Goal: Task Accomplishment & Management: Manage account settings

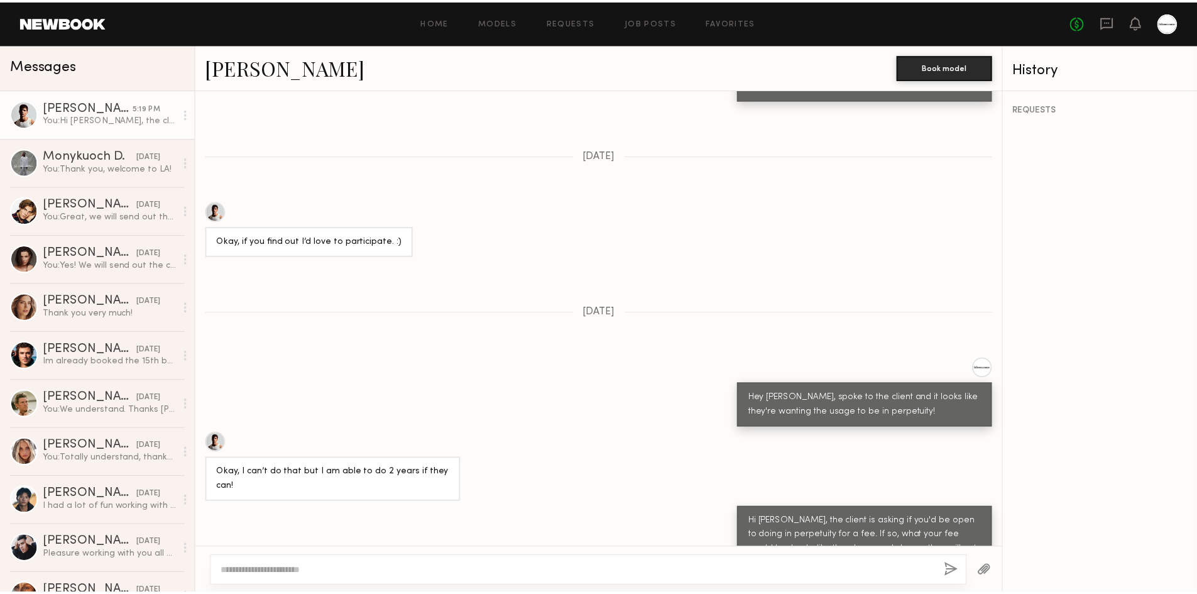
scroll to position [1129, 0]
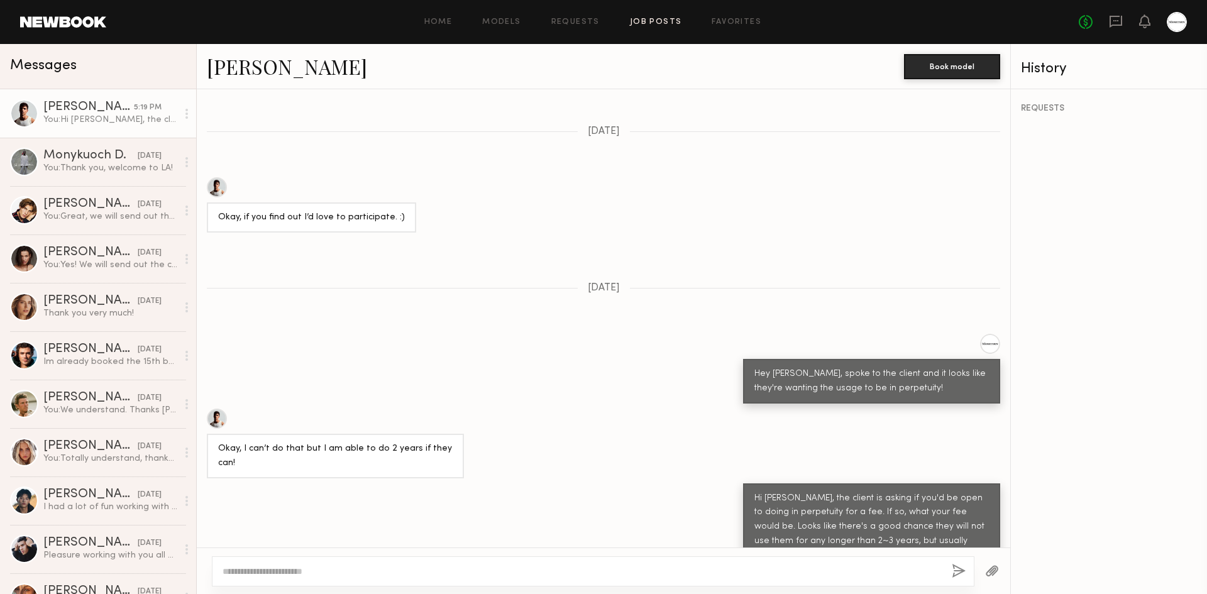
click at [635, 21] on link "Job Posts" at bounding box center [656, 22] width 52 height 8
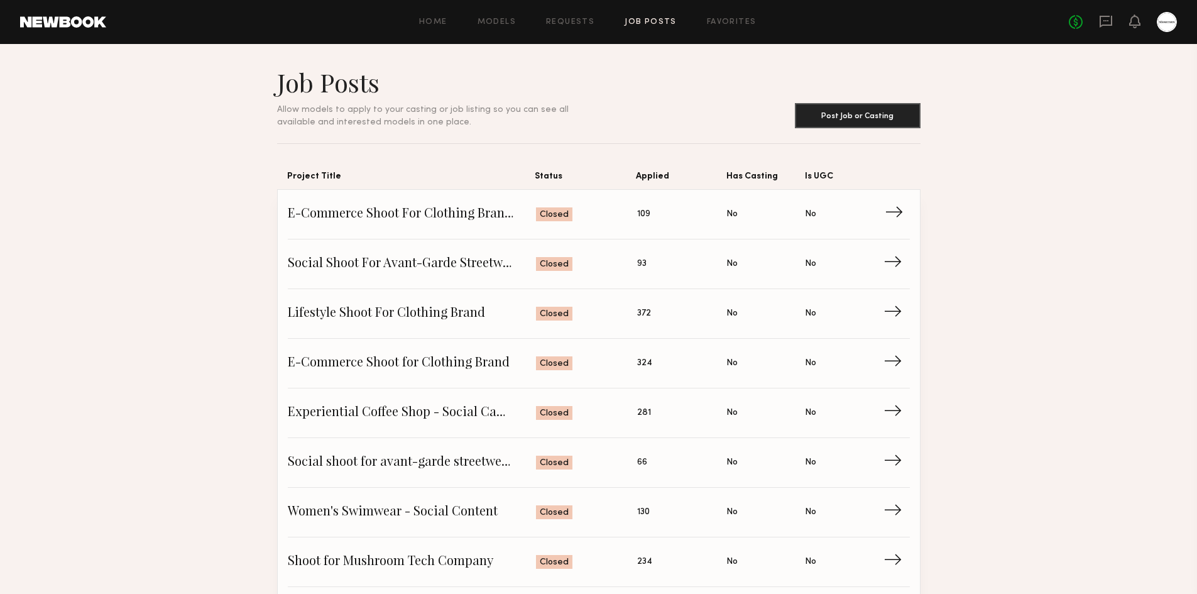
click at [418, 202] on link "E-Commerce Shoot For Clothing Brand - Male Model Status: Closed Applied: 109 Ha…" at bounding box center [599, 215] width 622 height 50
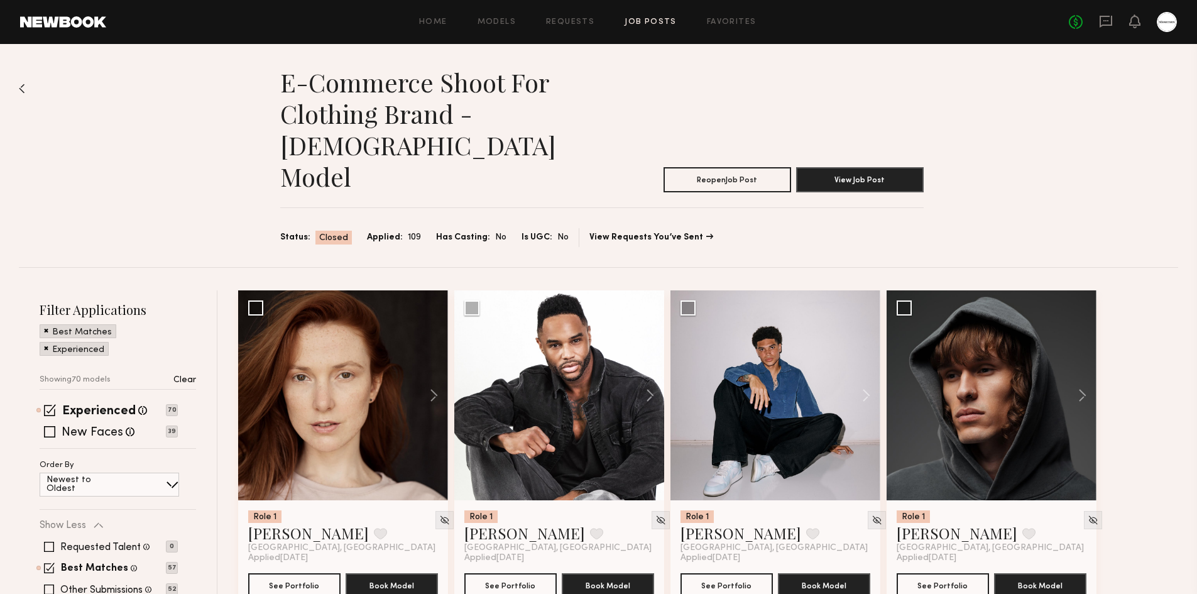
click at [765, 92] on header "E-Commerce Shoot For Clothing Brand - Male Model Reopen Job Post View Job Post" at bounding box center [601, 130] width 643 height 126
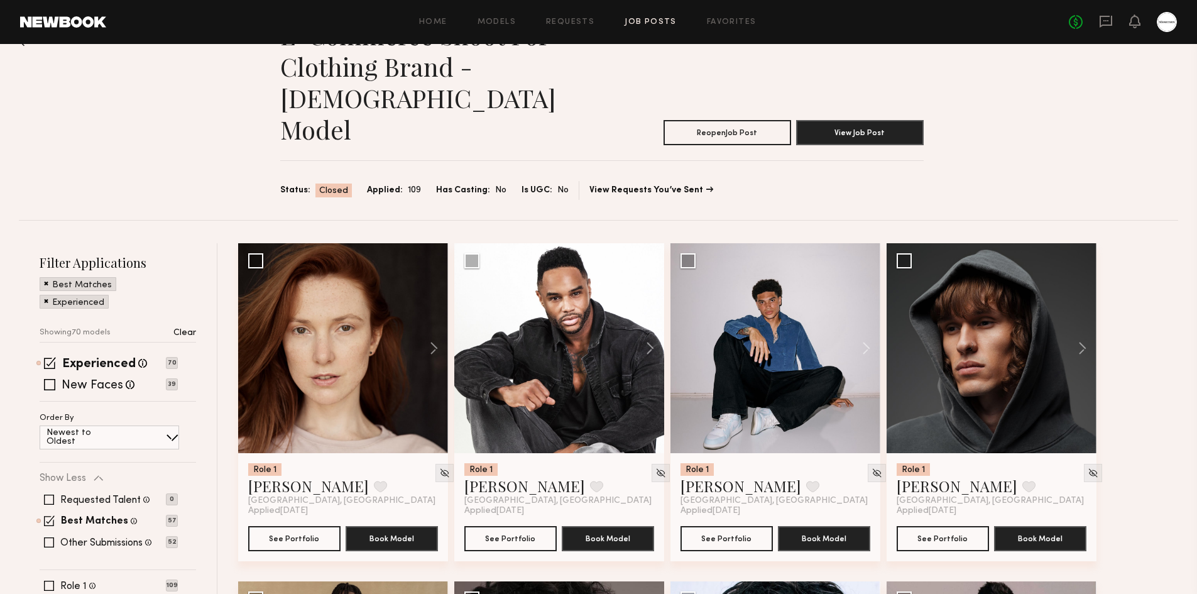
scroll to position [126, 0]
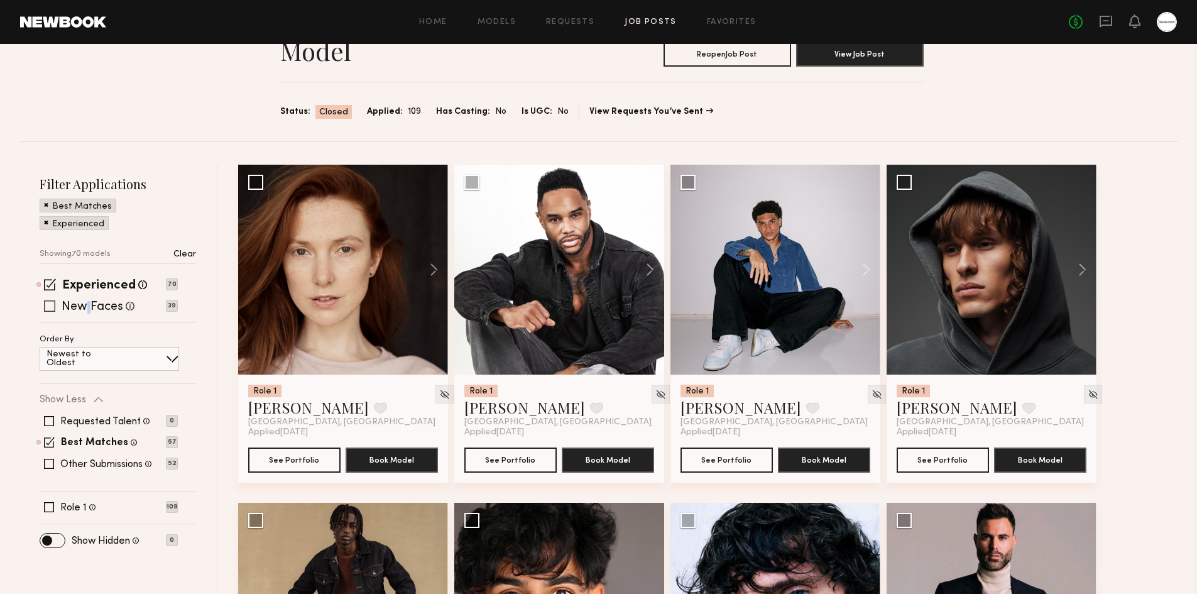
drag, startPoint x: 90, startPoint y: 270, endPoint x: 87, endPoint y: 279, distance: 9.8
click at [87, 301] on label "New Faces" at bounding box center [93, 307] width 62 height 13
click at [92, 301] on label "New Faces" at bounding box center [93, 307] width 62 height 13
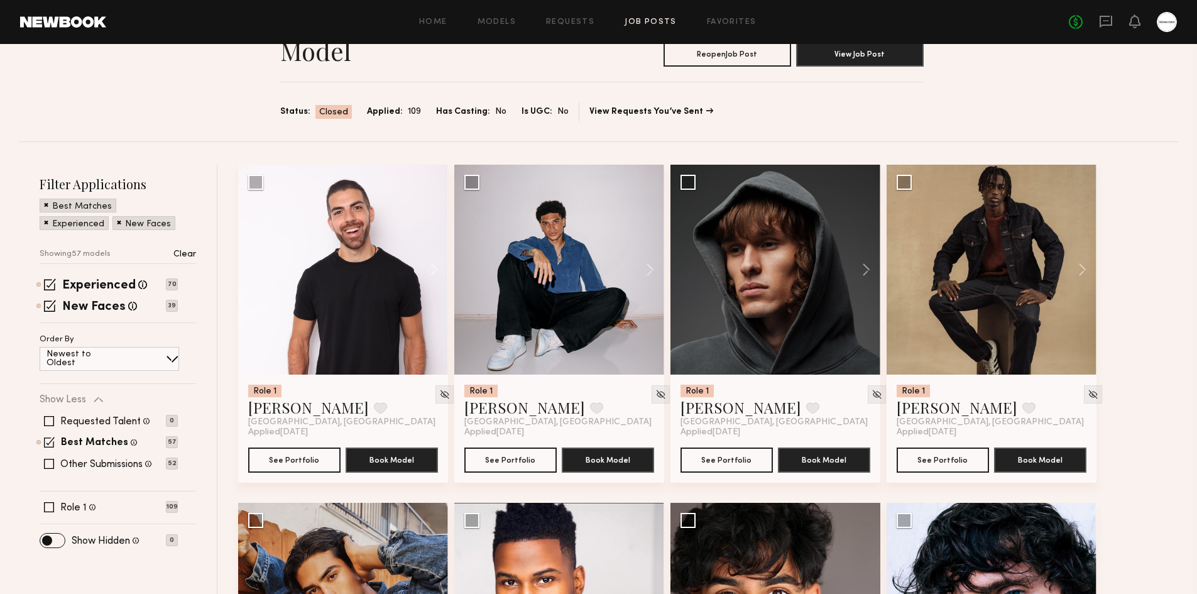
click at [51, 441] on div "Requested Talent Models you have reached out to with requests 0 Best Matches Mo…" at bounding box center [109, 442] width 138 height 75
click at [48, 459] on span at bounding box center [49, 464] width 10 height 10
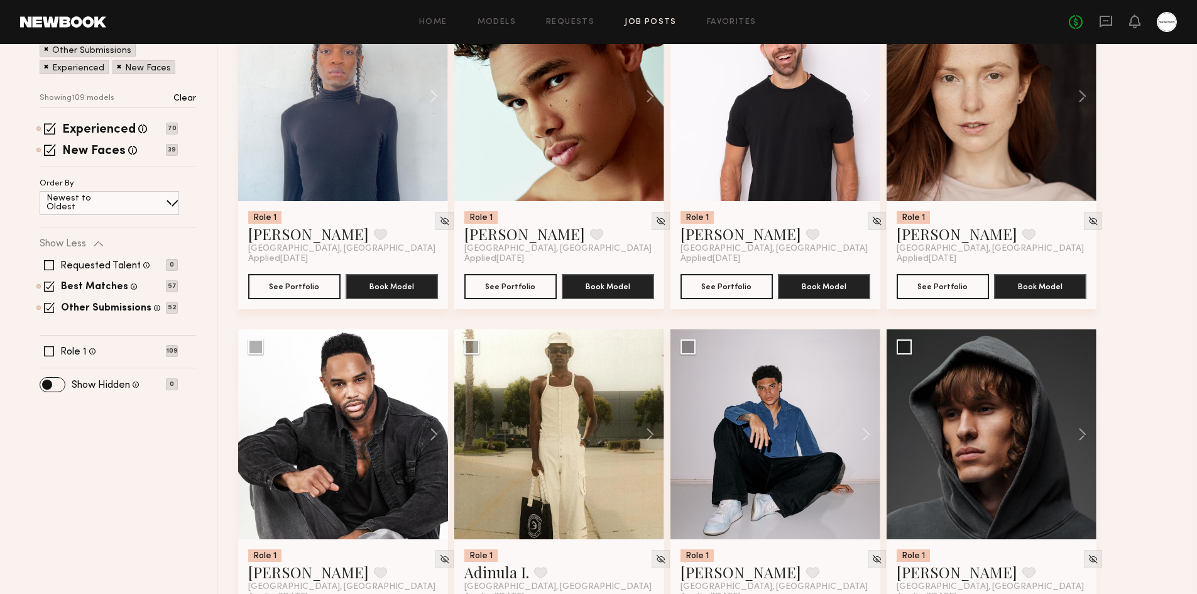
scroll to position [377, 0]
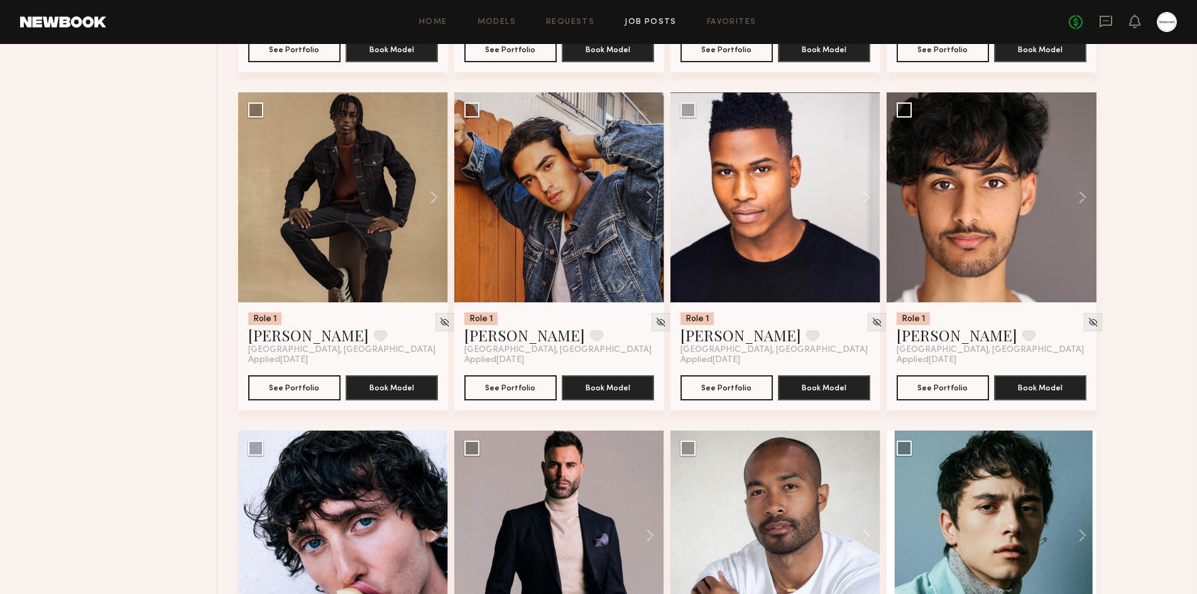
scroll to position [880, 0]
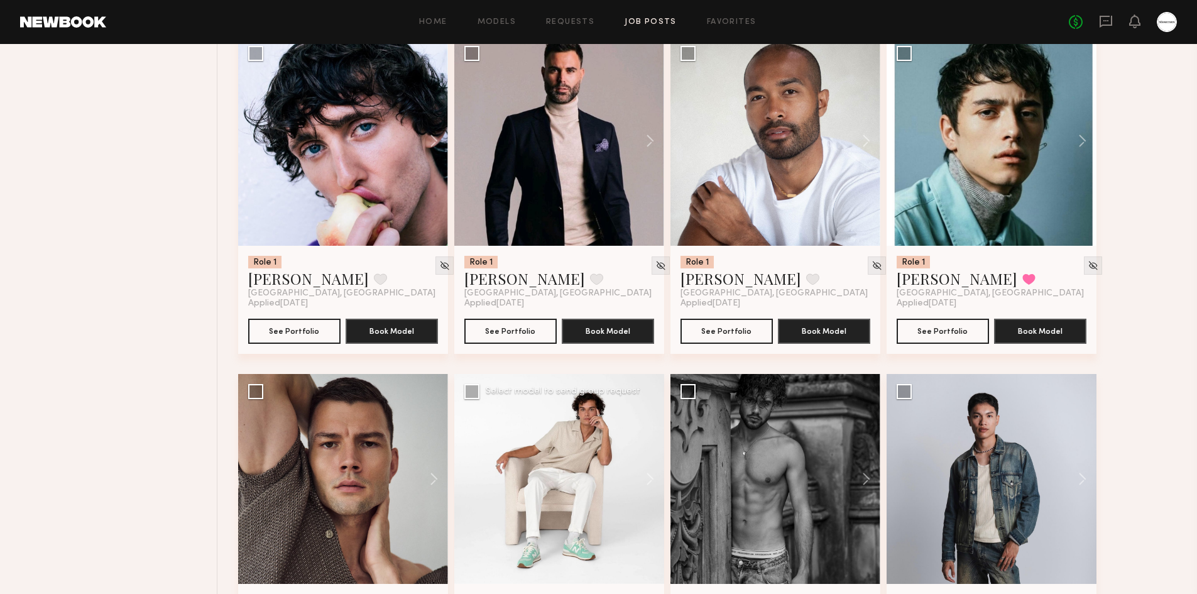
scroll to position [1382, 0]
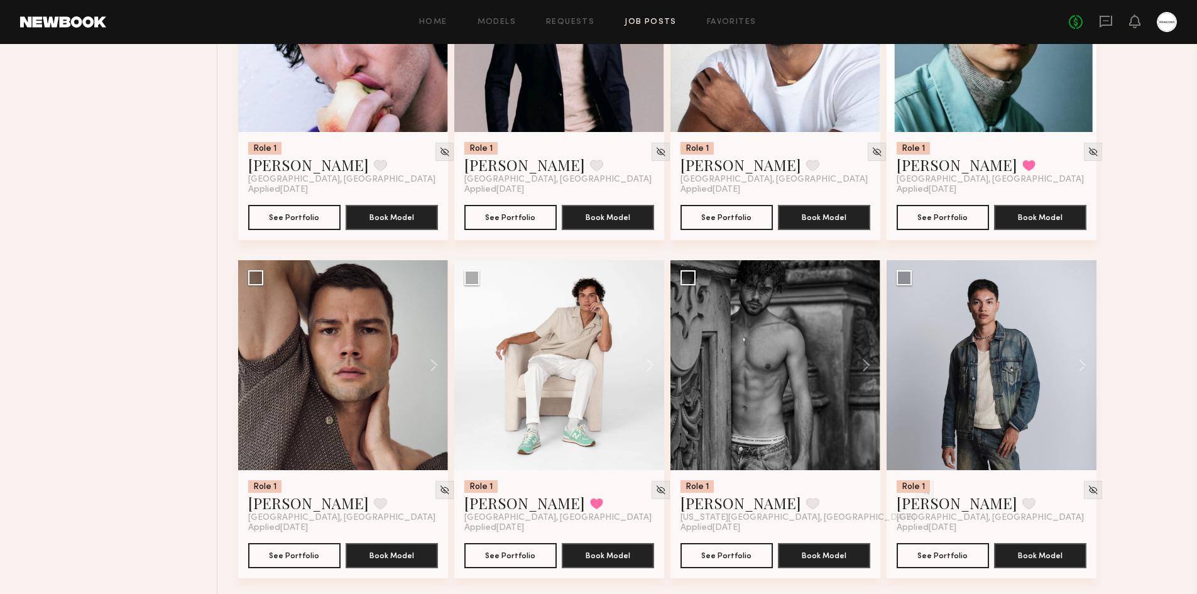
click at [155, 293] on div "Filter Applications Best Matches Other Submissions Experienced New Faces Showin…" at bounding box center [118, 260] width 199 height 2705
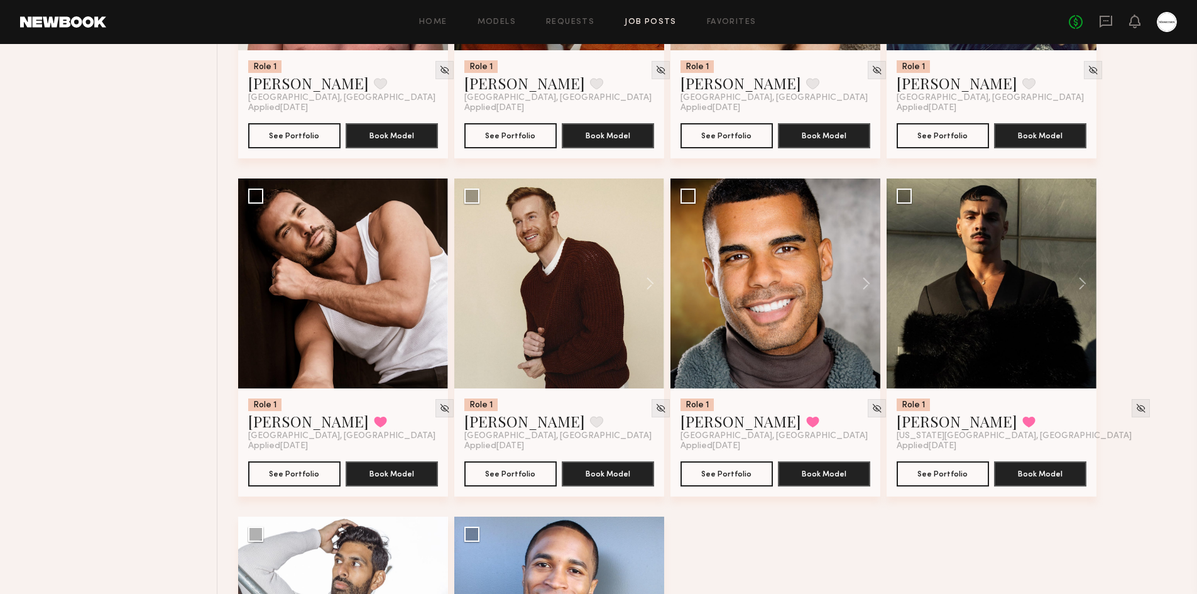
scroll to position [2137, 0]
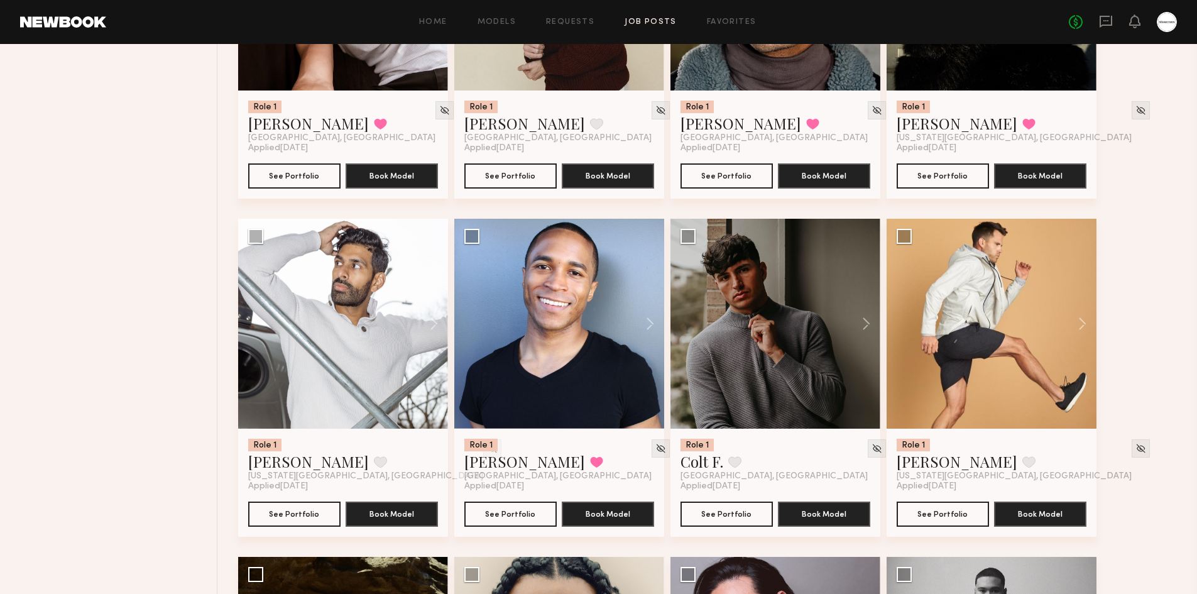
scroll to position [2514, 0]
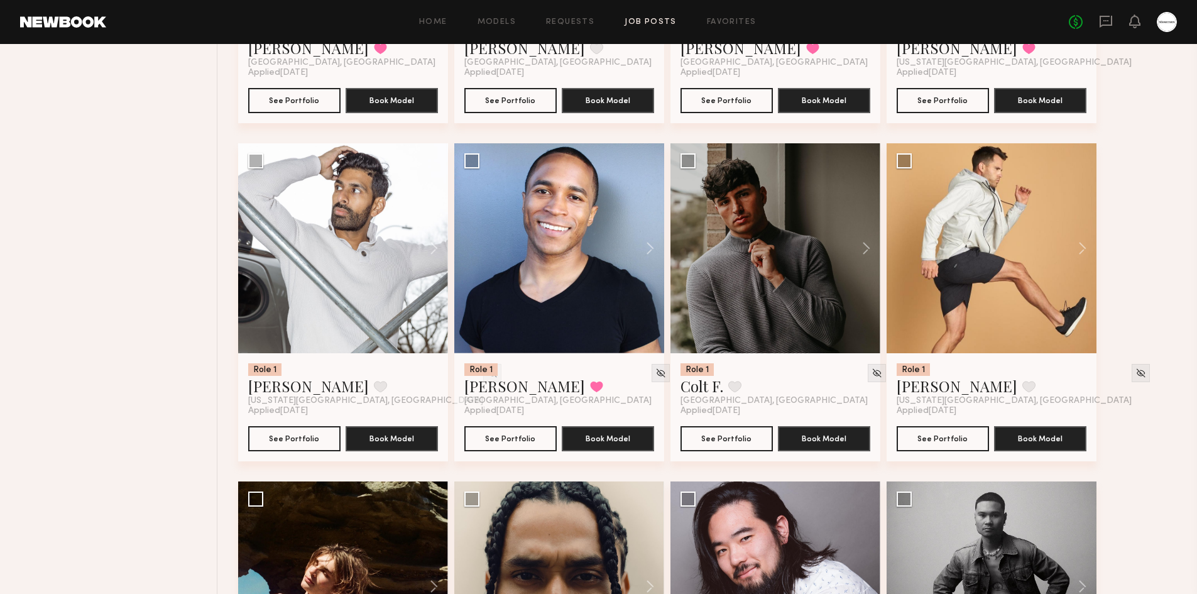
click at [178, 279] on div "Filter Applications Best Matches Other Submissions Experienced New Faces Showin…" at bounding box center [118, 312] width 199 height 5071
click at [870, 211] on button at bounding box center [860, 248] width 40 height 210
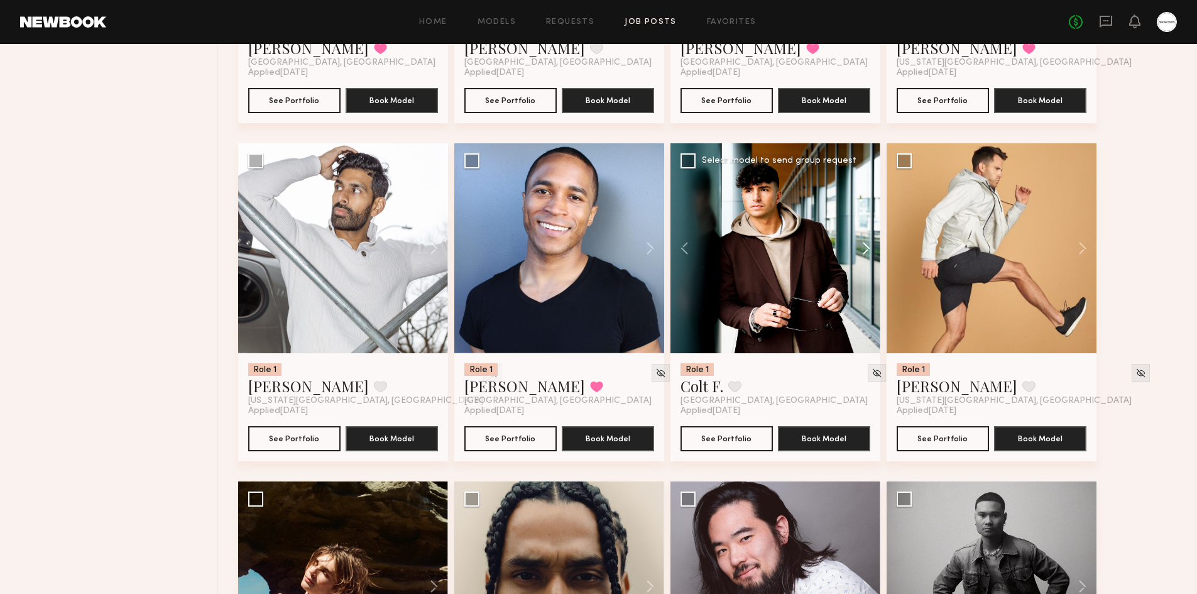
click at [866, 217] on button at bounding box center [860, 248] width 40 height 210
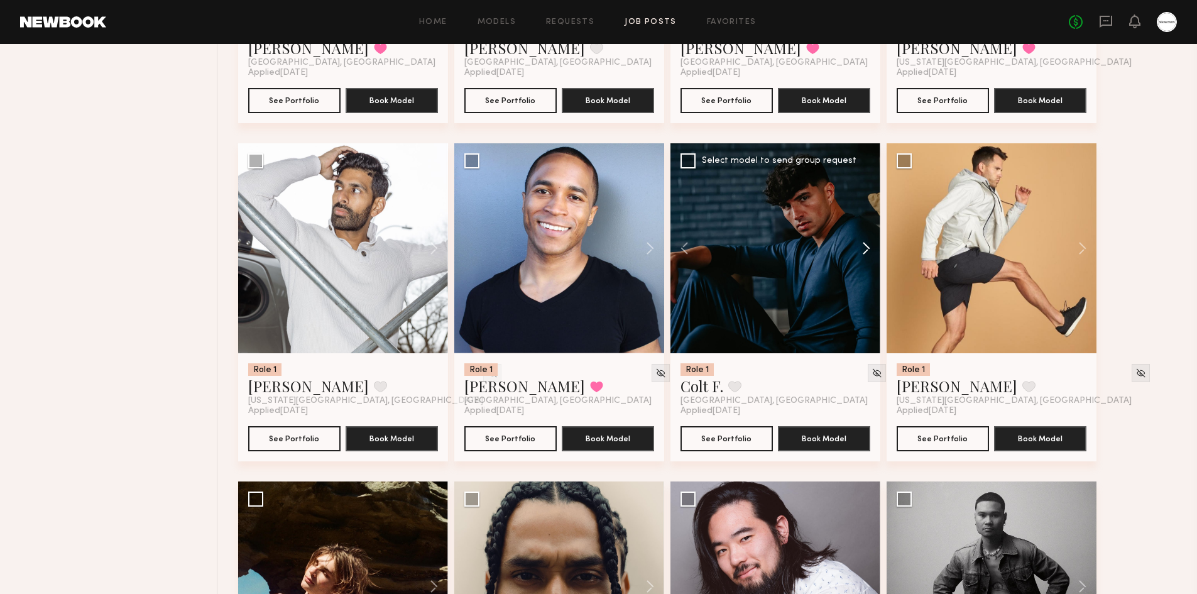
click at [866, 217] on button at bounding box center [860, 248] width 40 height 210
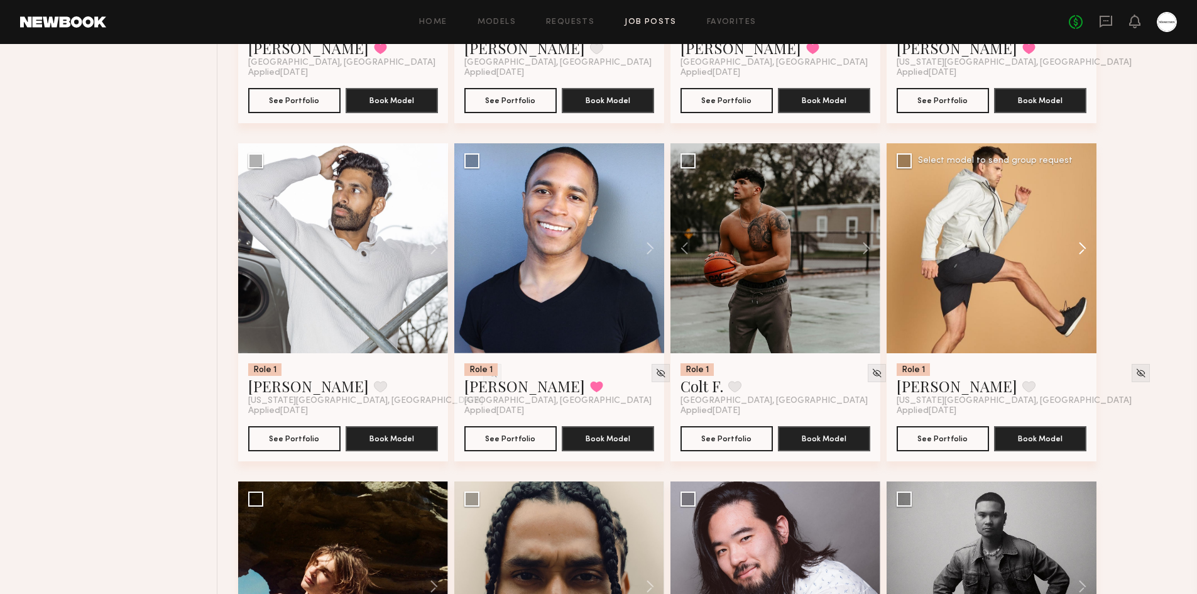
click at [1076, 214] on button at bounding box center [1076, 248] width 40 height 210
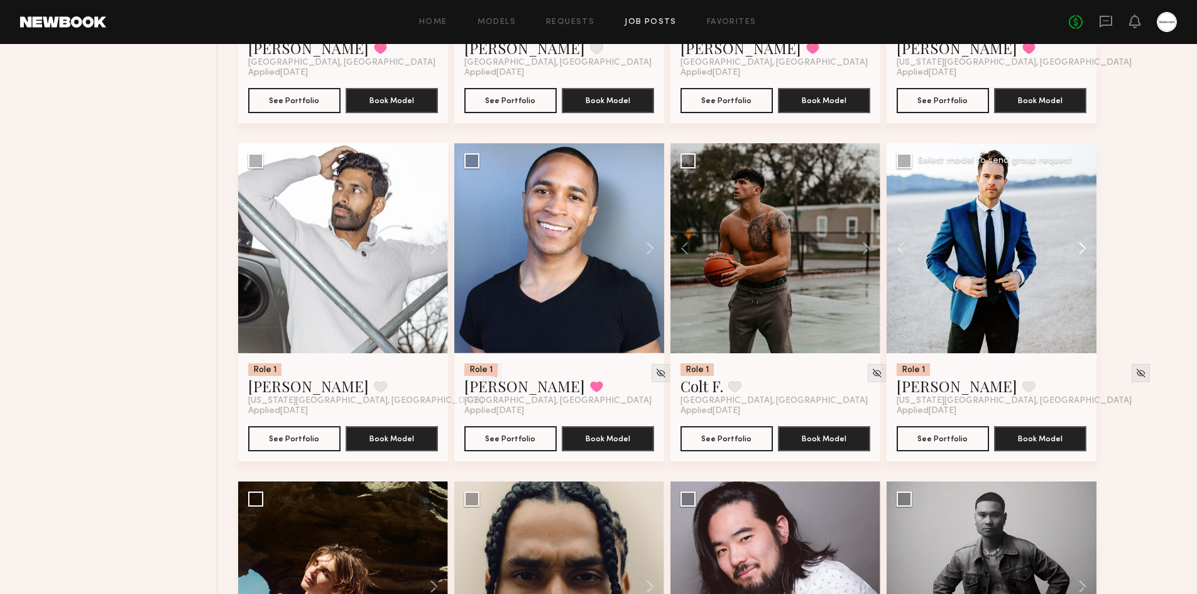
click at [1081, 217] on button at bounding box center [1076, 248] width 40 height 210
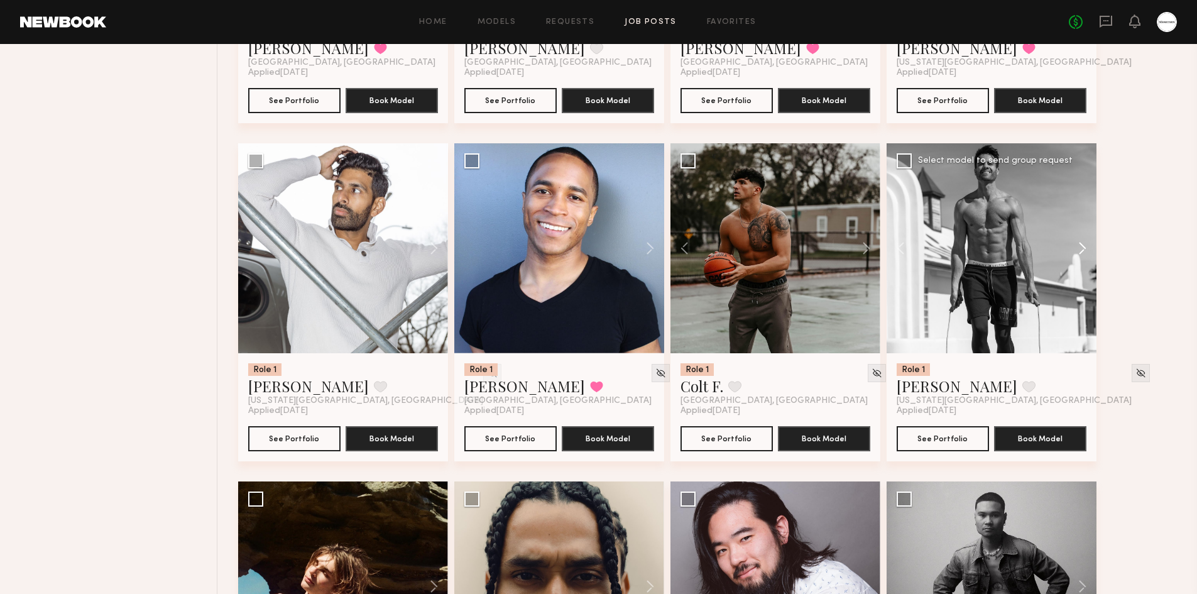
click at [1081, 217] on button at bounding box center [1076, 248] width 40 height 210
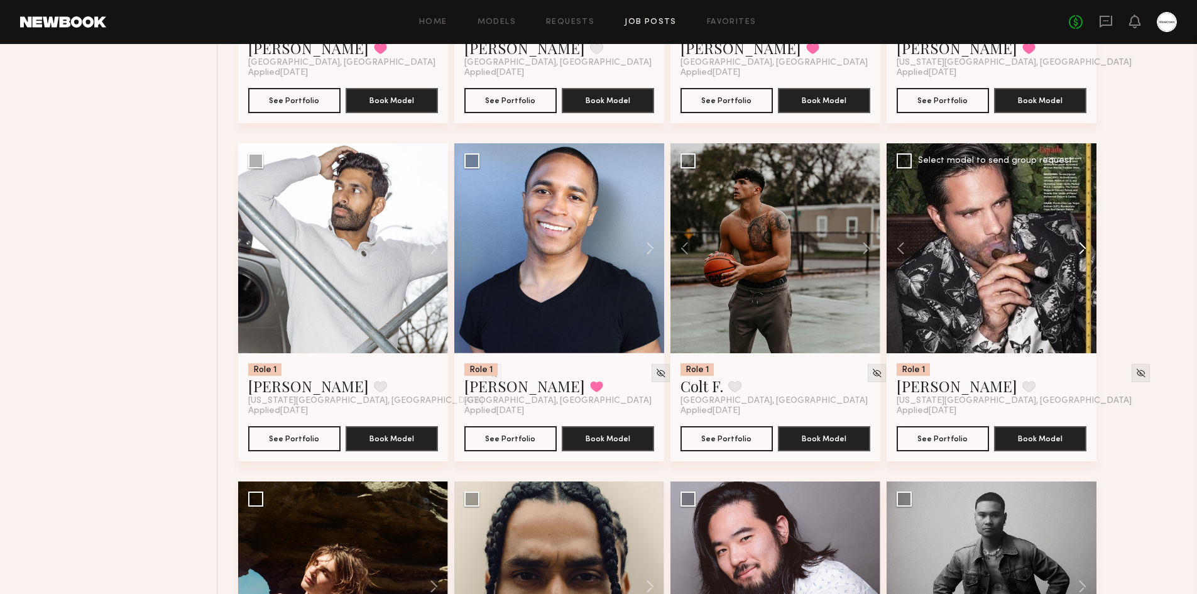
click at [1081, 217] on button at bounding box center [1076, 248] width 40 height 210
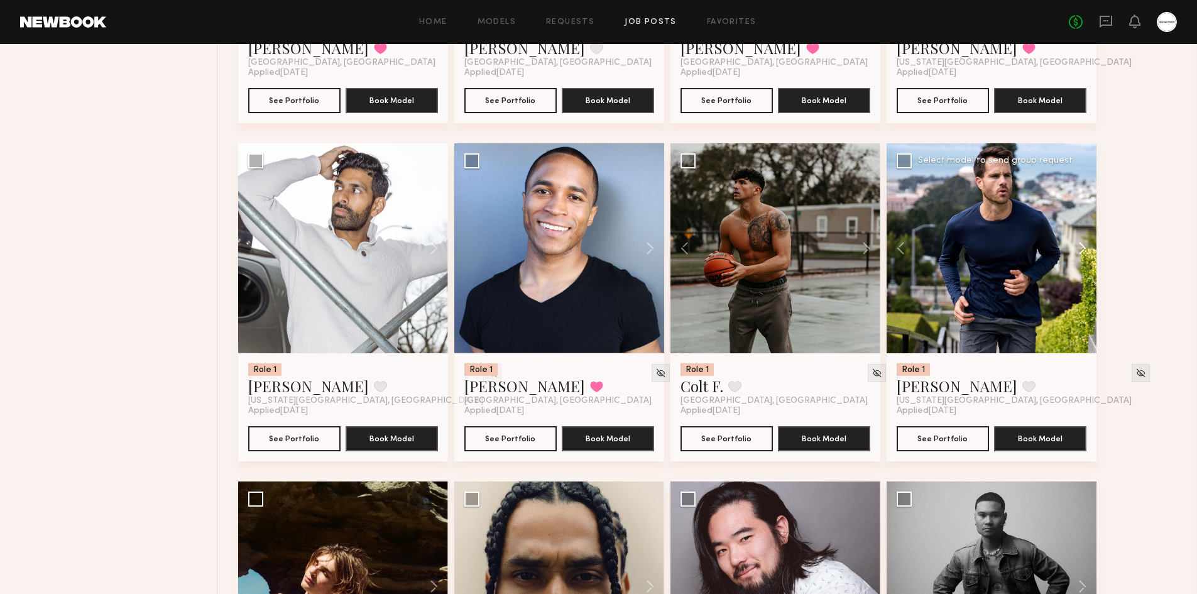
click at [1086, 217] on button at bounding box center [1076, 248] width 40 height 210
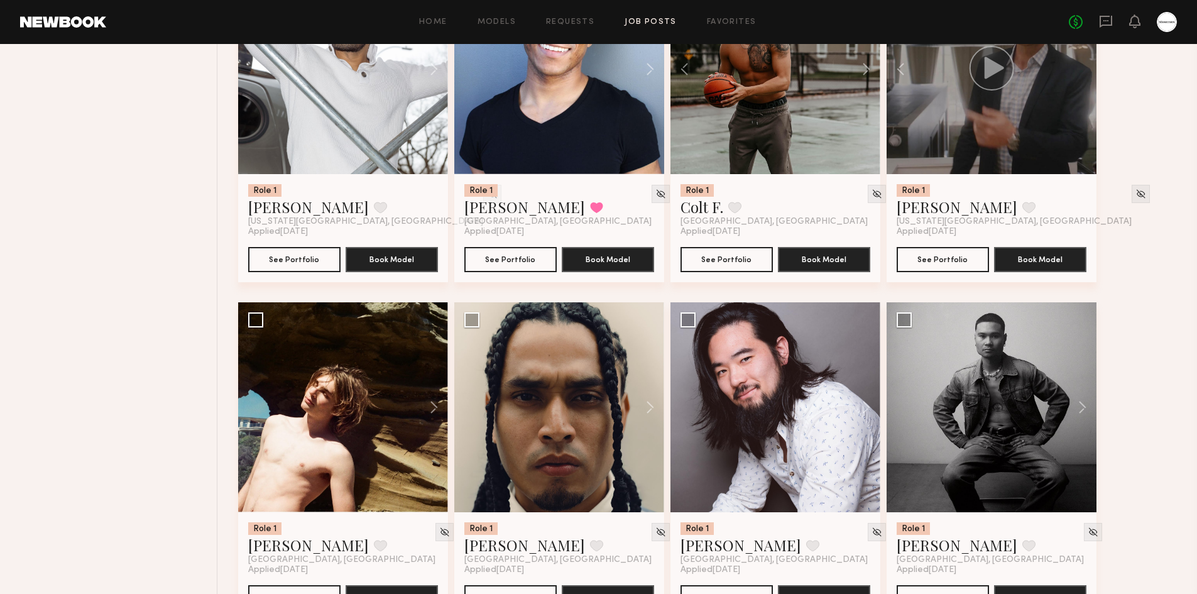
scroll to position [2765, 0]
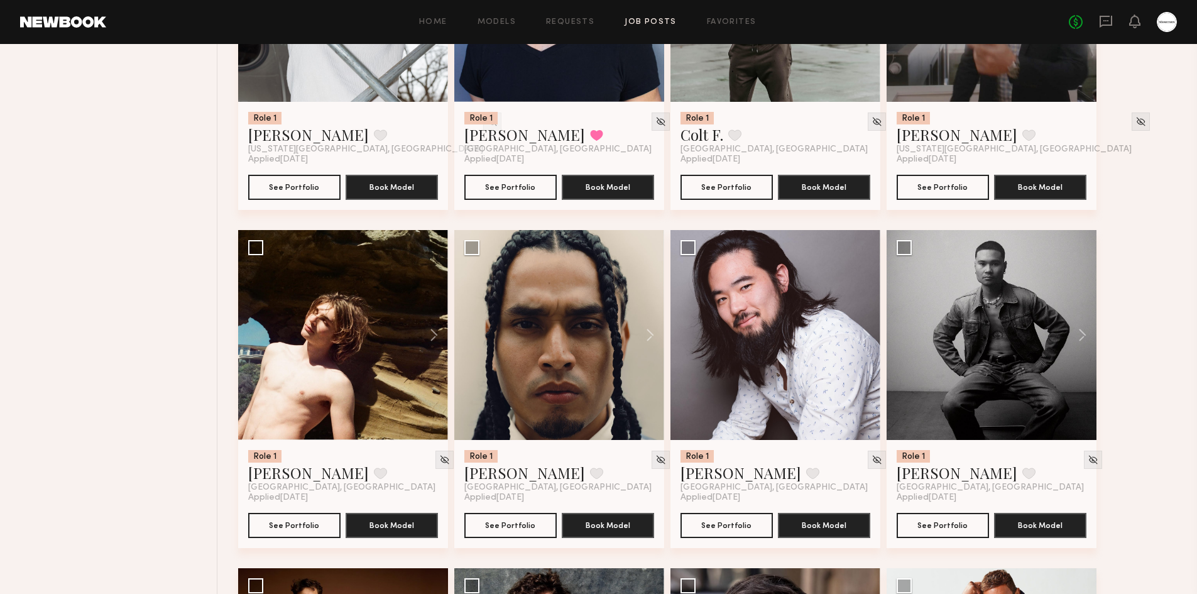
click at [65, 181] on div "Filter Applications Best Matches Other Submissions Experienced New Faces Showin…" at bounding box center [118, 60] width 199 height 5071
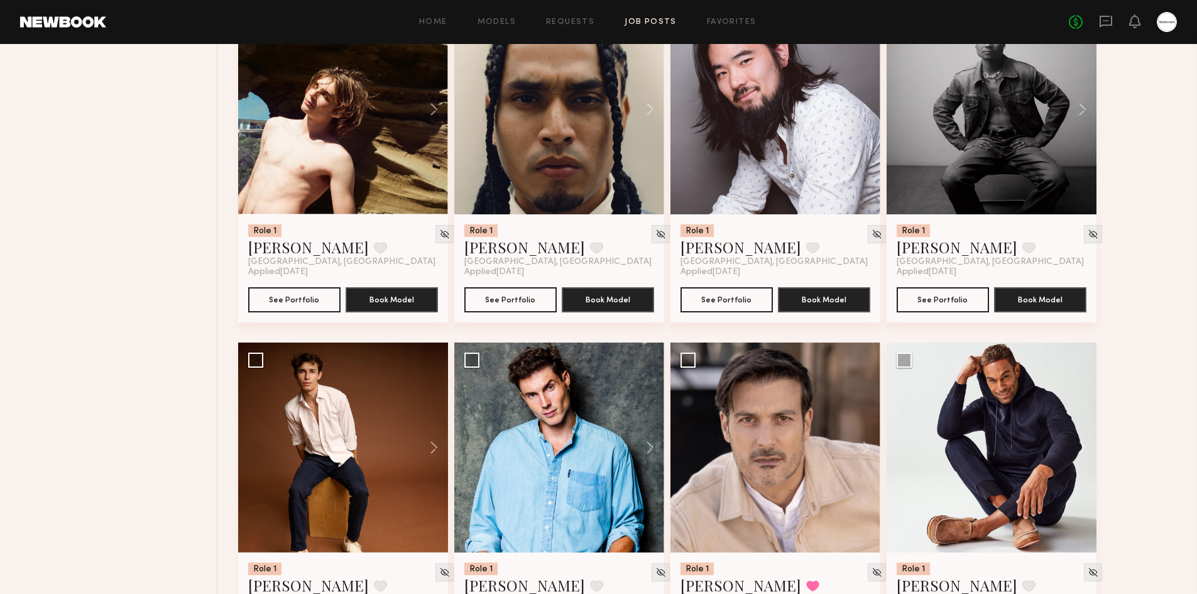
scroll to position [3142, 0]
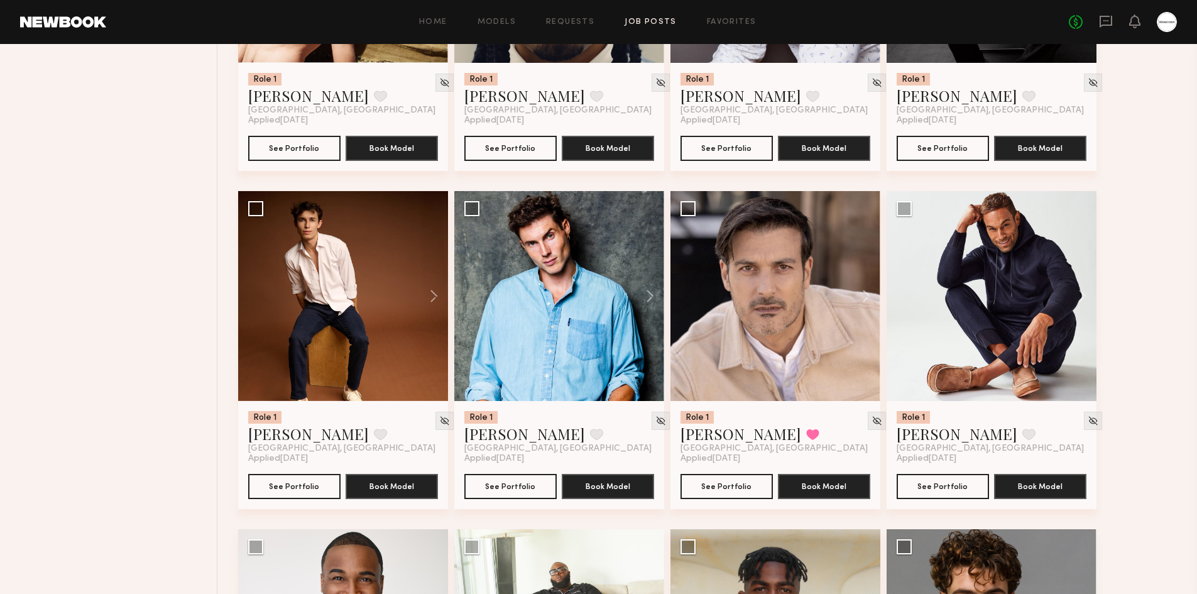
click at [642, 267] on button at bounding box center [644, 296] width 40 height 210
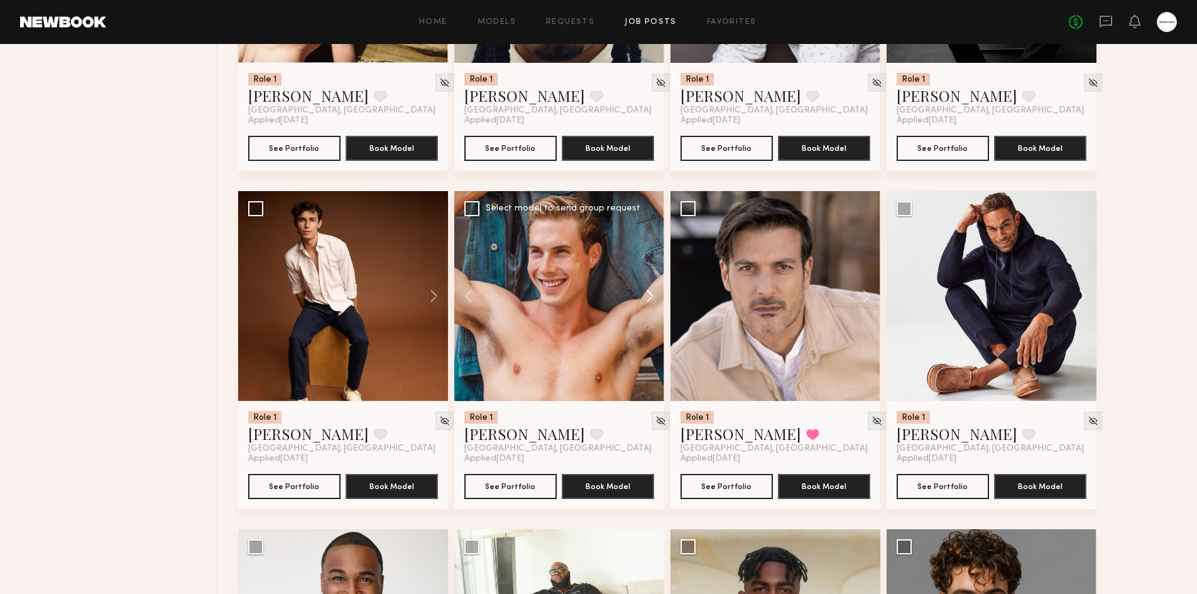
click at [645, 266] on button at bounding box center [644, 296] width 40 height 210
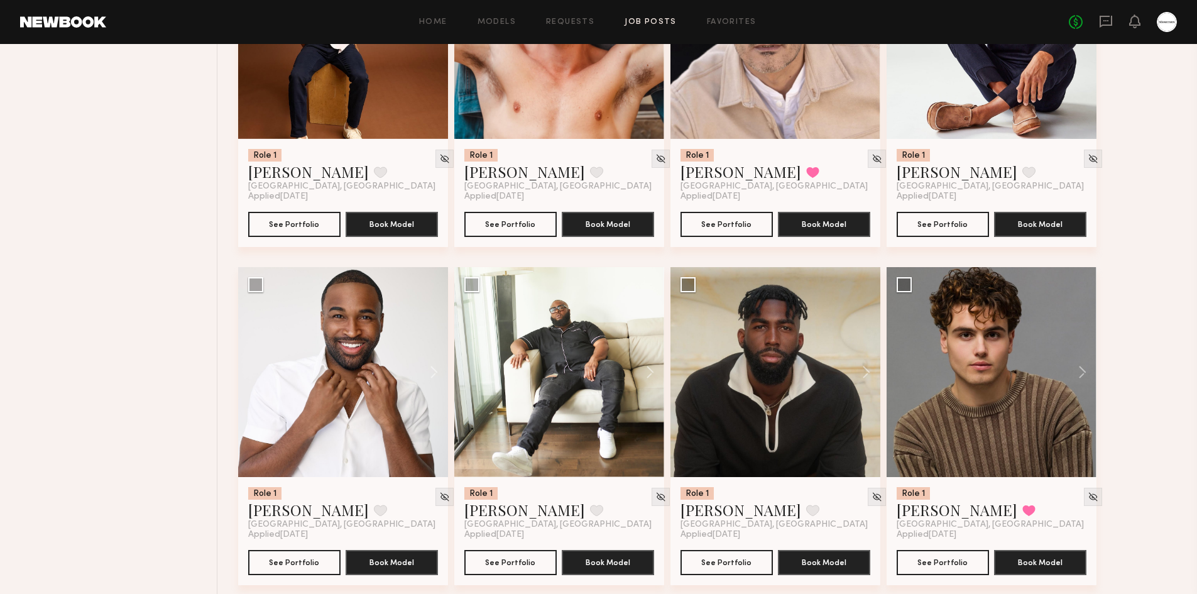
scroll to position [3519, 0]
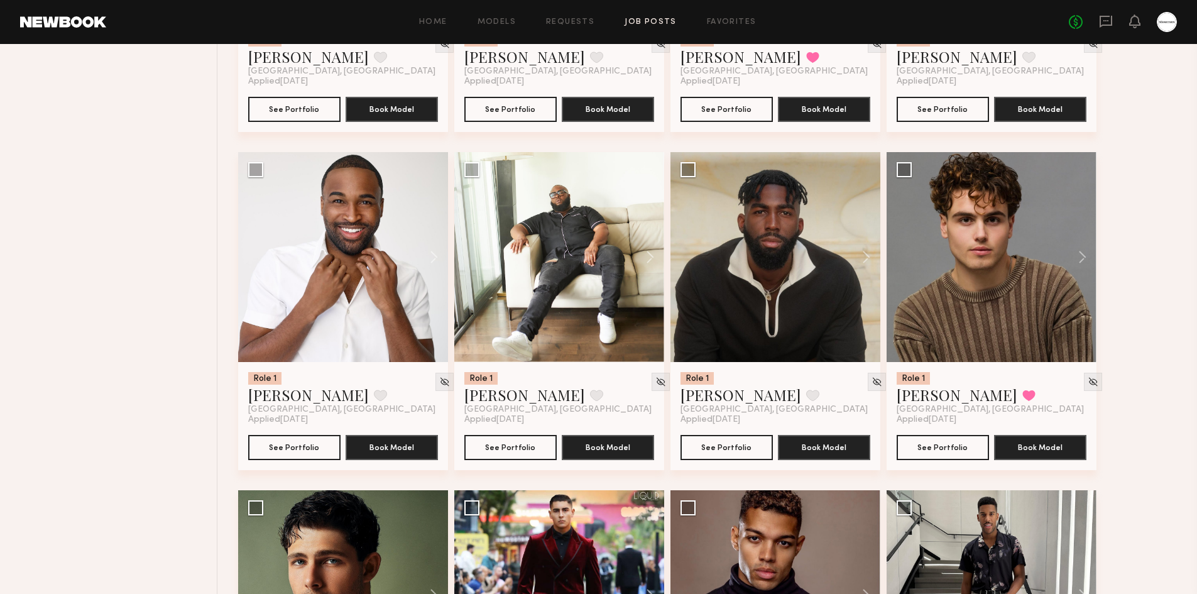
drag, startPoint x: 28, startPoint y: 279, endPoint x: 35, endPoint y: 280, distance: 6.9
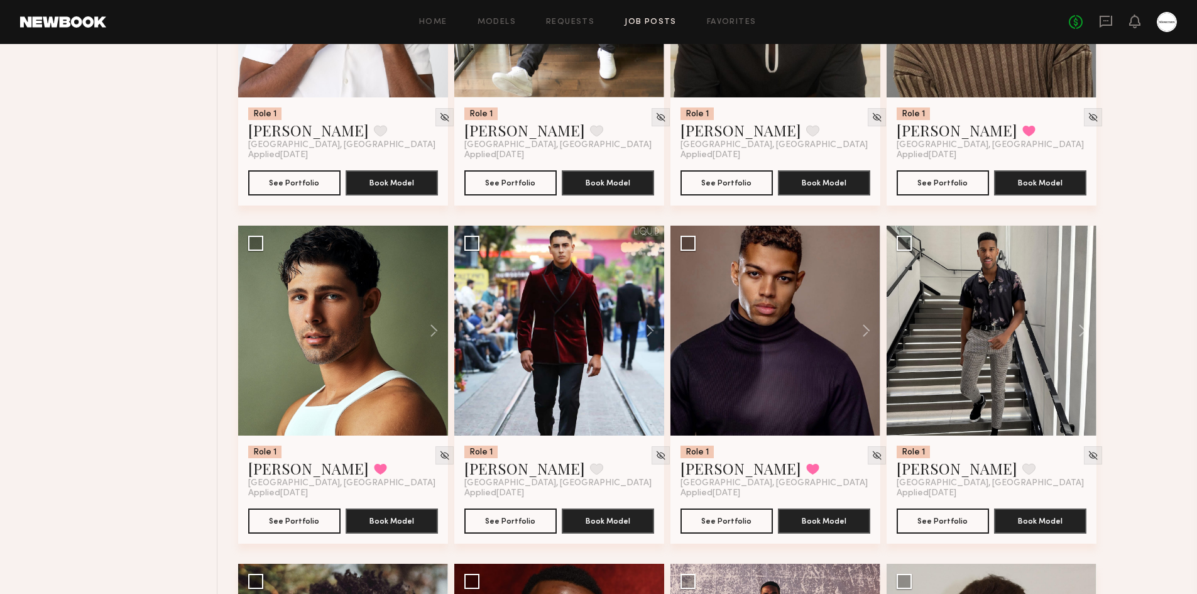
scroll to position [3896, 0]
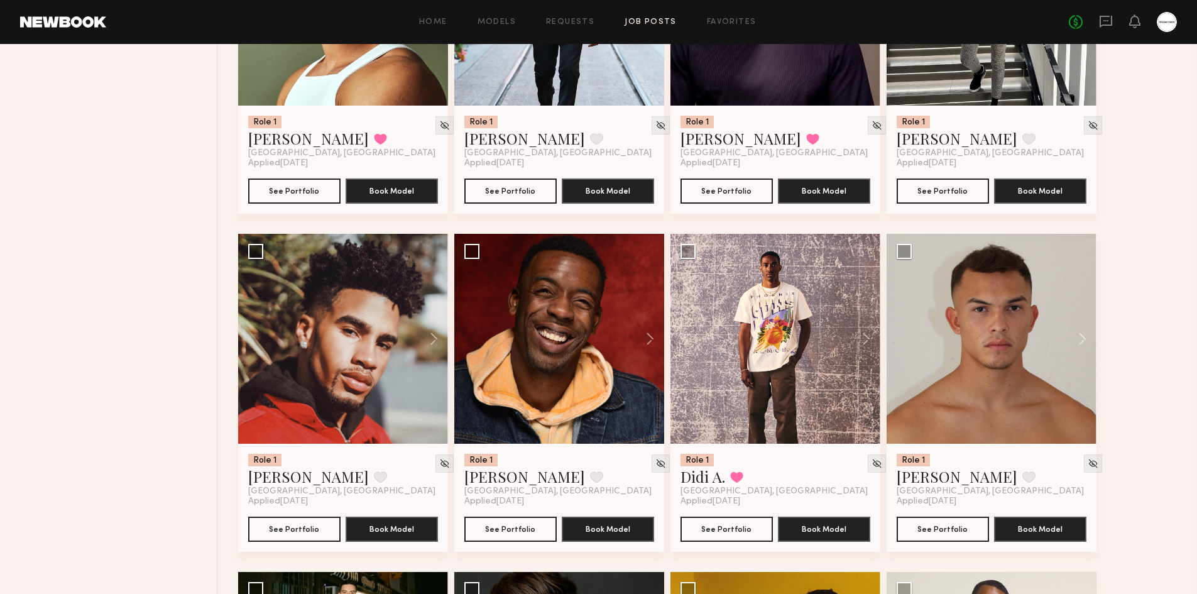
scroll to position [4147, 0]
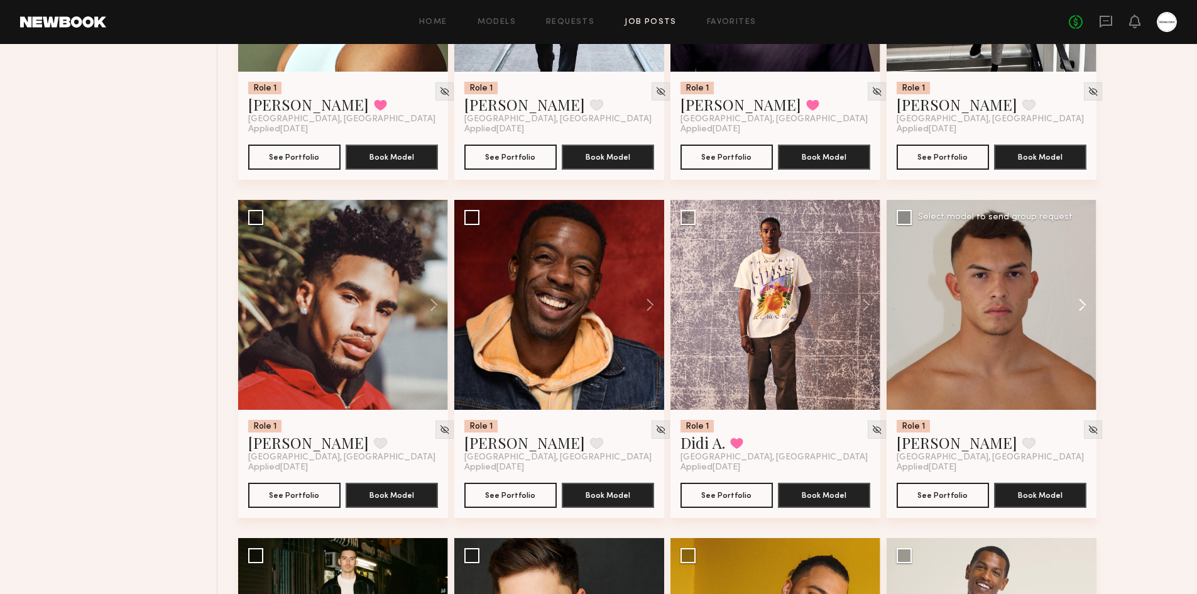
click at [1078, 266] on button at bounding box center [1076, 305] width 40 height 210
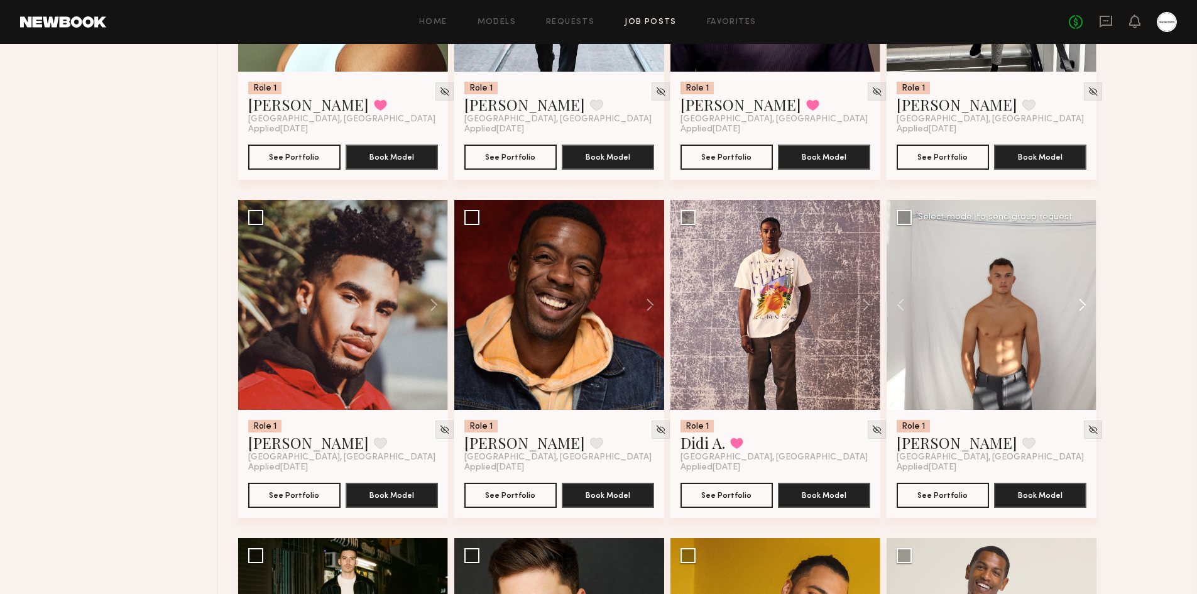
click at [1080, 270] on button at bounding box center [1076, 305] width 40 height 210
click at [1089, 270] on button at bounding box center [1076, 305] width 40 height 210
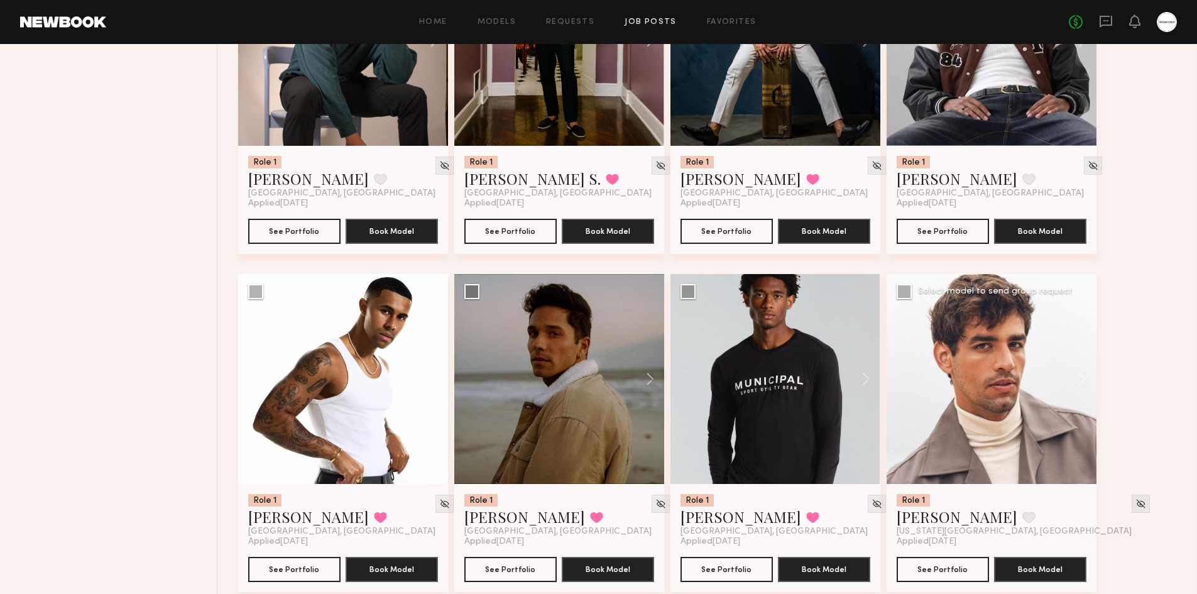
scroll to position [8044, 0]
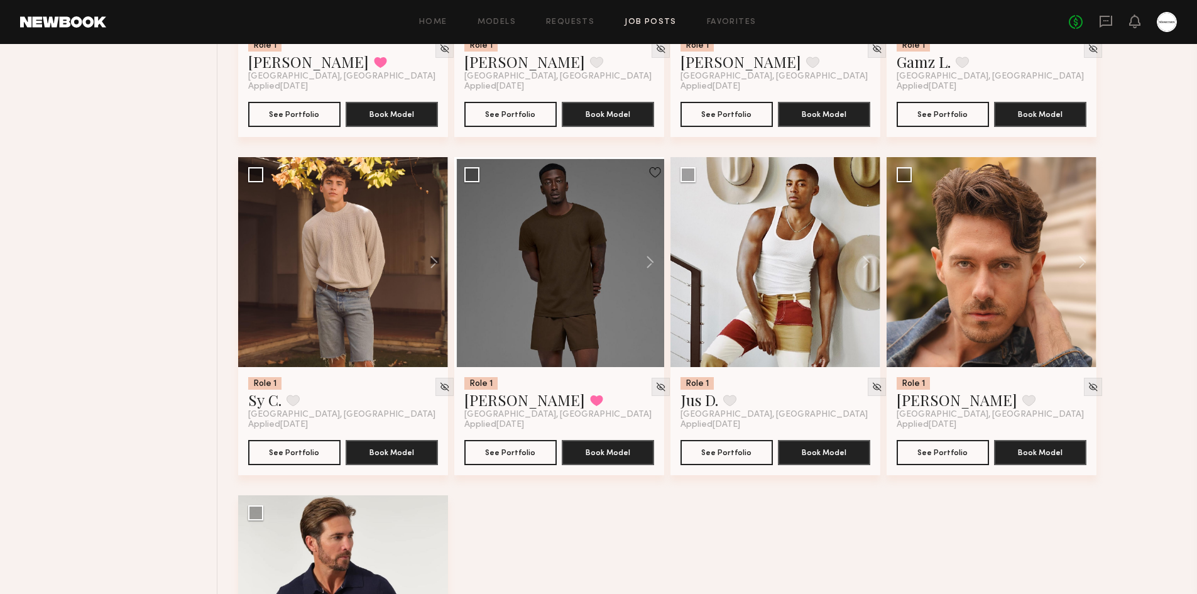
scroll to position [9131, 0]
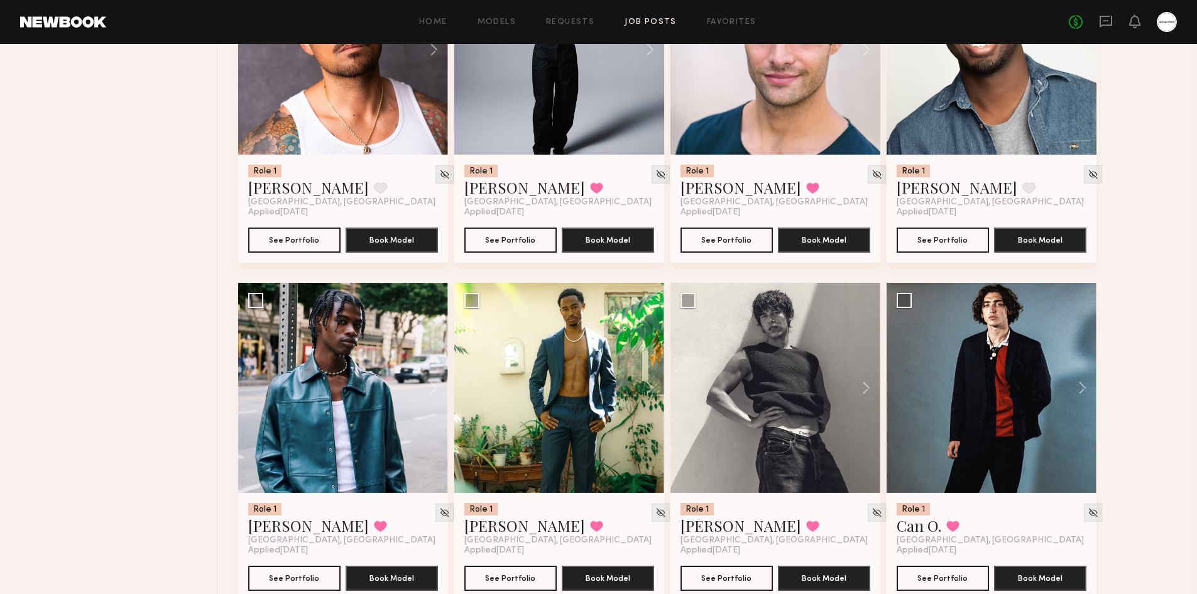
scroll to position [6743, 0]
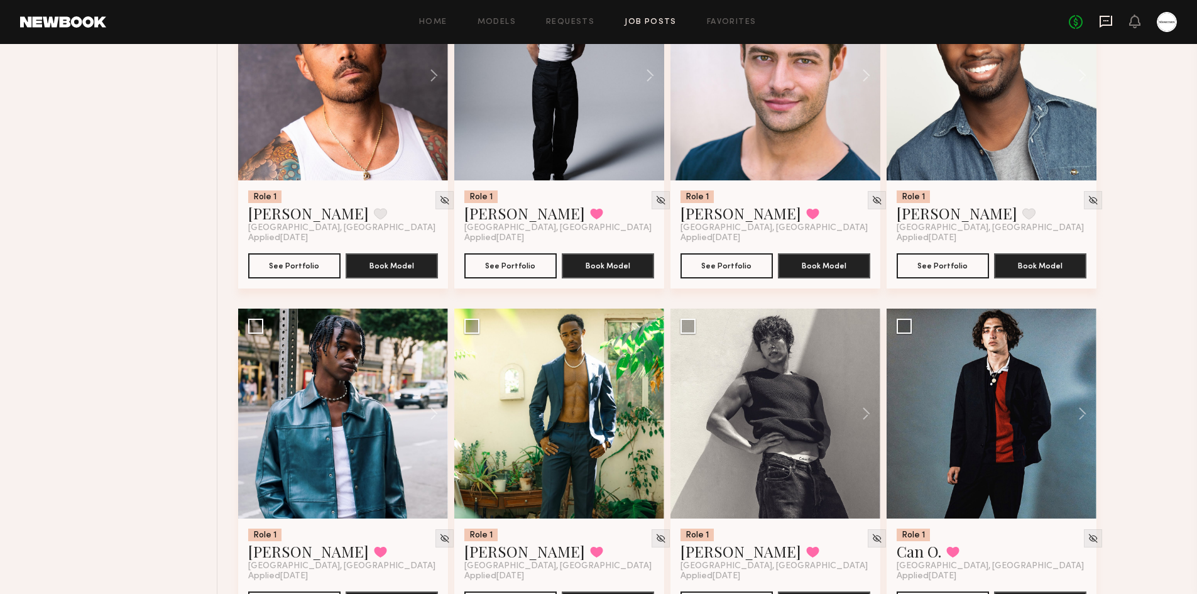
click at [1107, 20] on icon at bounding box center [1105, 20] width 5 height 1
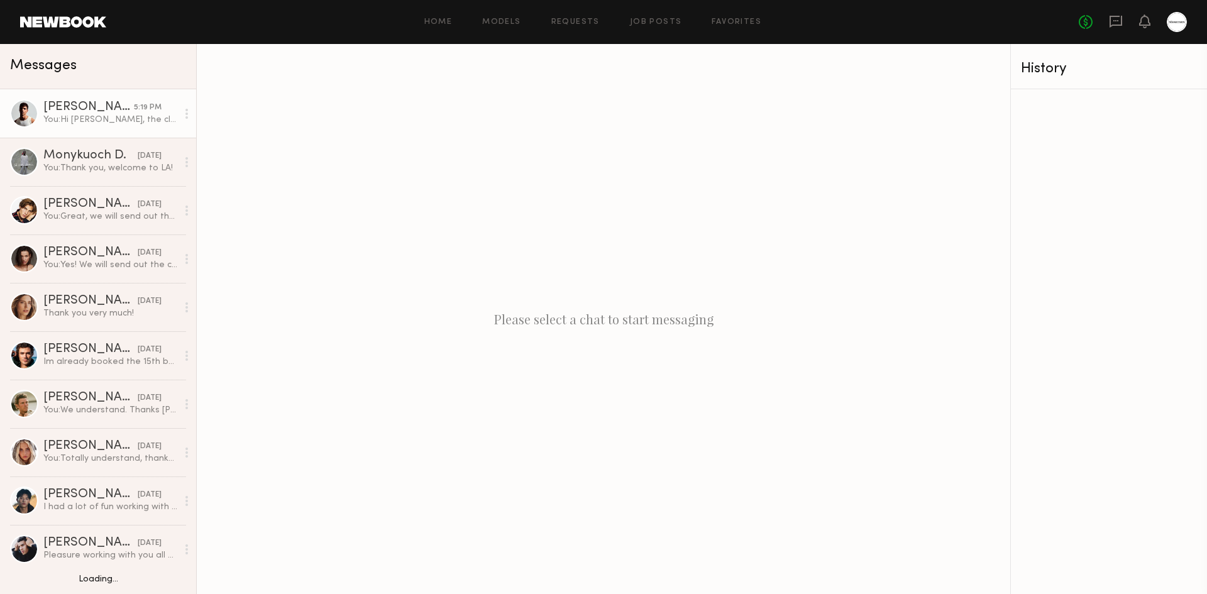
click at [89, 126] on div "You: Hi Jacob, the client is asking if you'd be open to doing in perpetuity for…" at bounding box center [110, 120] width 134 height 12
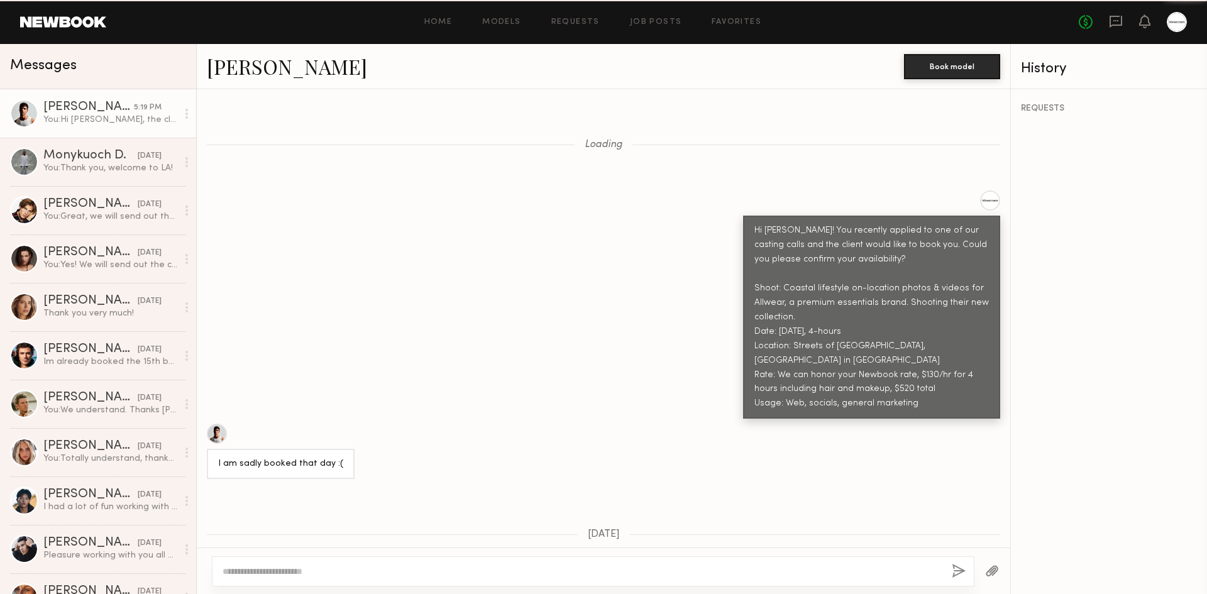
scroll to position [1129, 0]
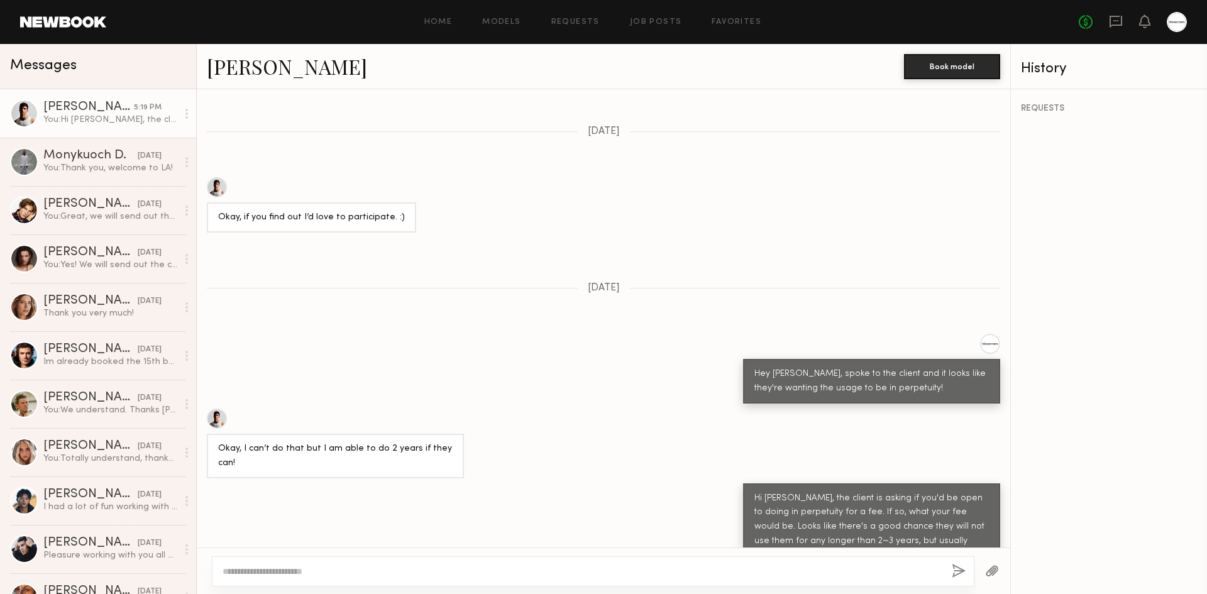
click at [720, 483] on div "Hi Jacob, the client is asking if you'd be open to doing in perpetuity for a fe…" at bounding box center [603, 534] width 813 height 102
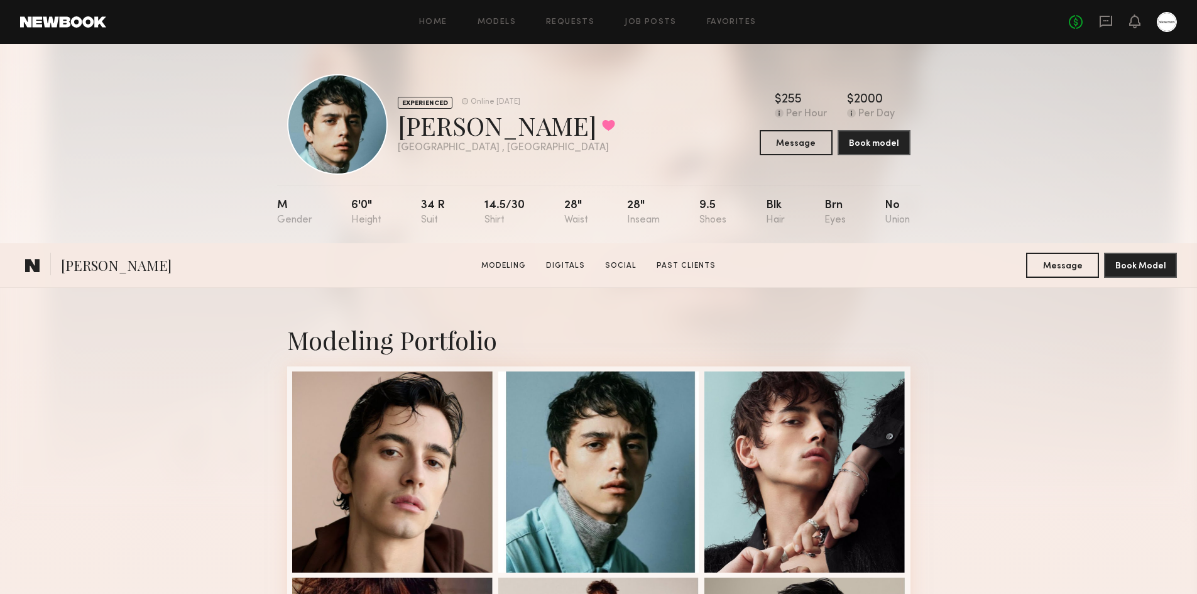
scroll to position [628, 0]
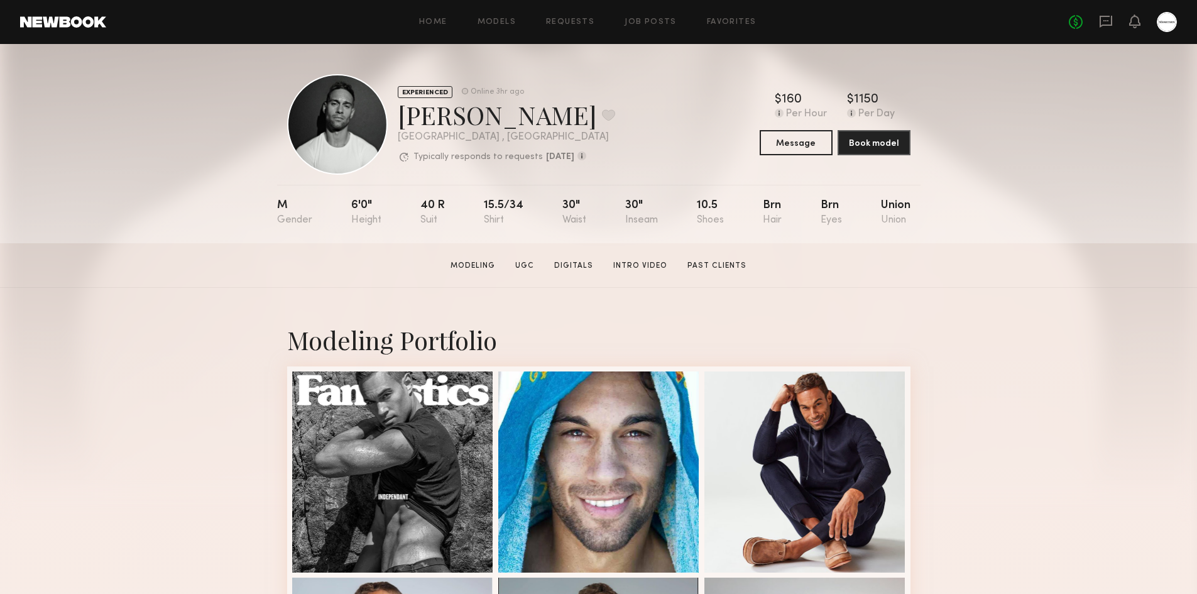
click at [439, 9] on header "Home Models Requests Job Posts Favorites Sign Out No fees up to $5,000" at bounding box center [598, 22] width 1197 height 44
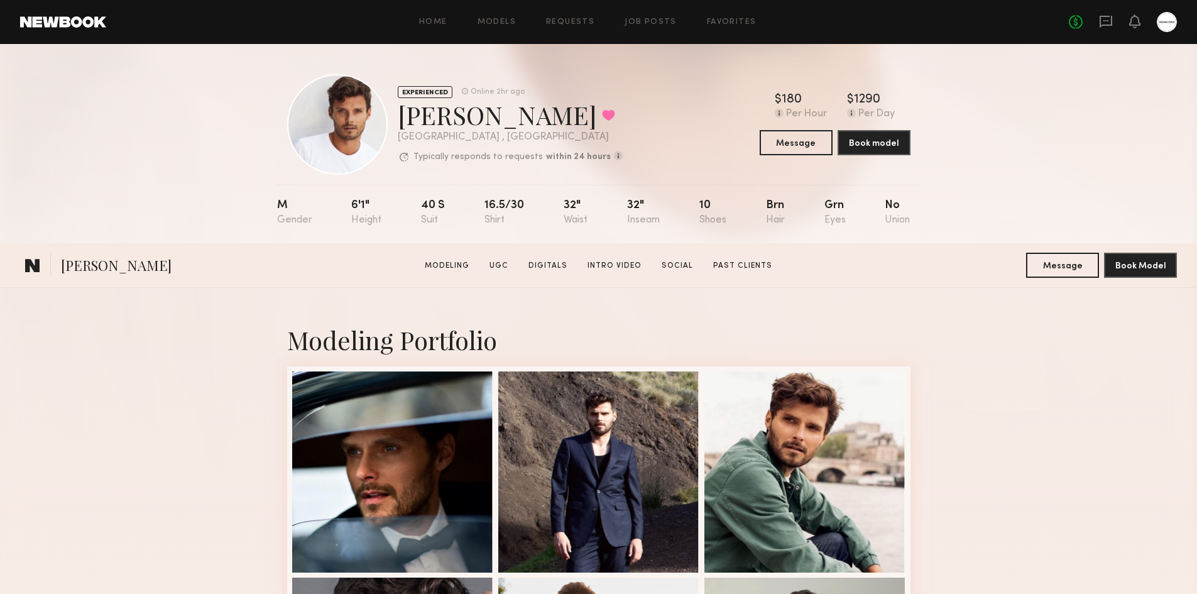
scroll to position [880, 0]
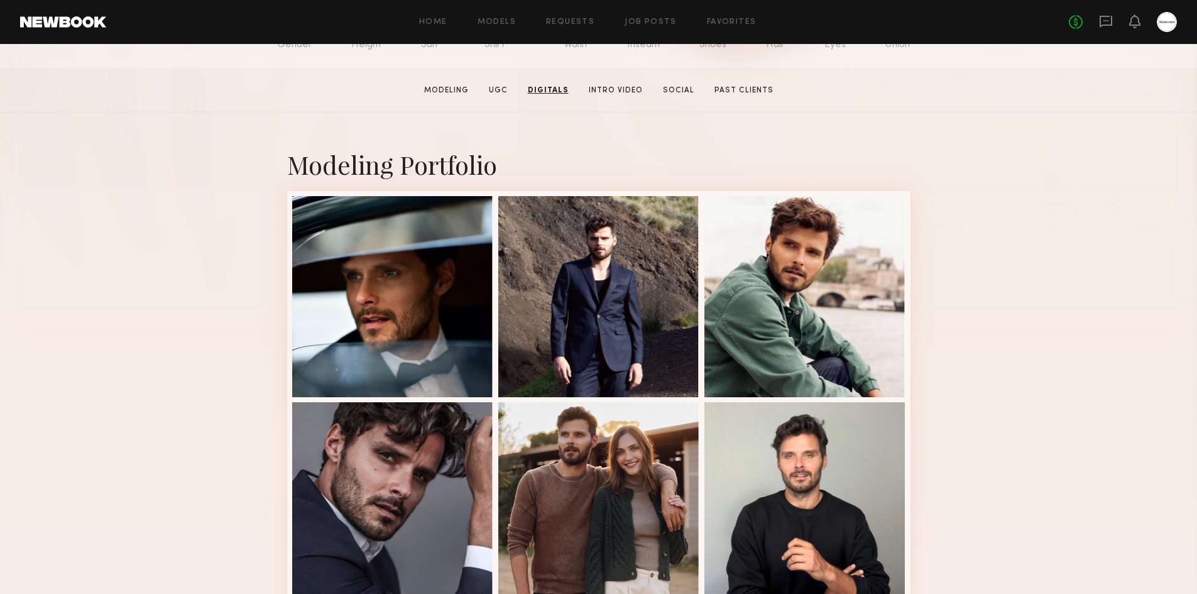
scroll to position [0, 0]
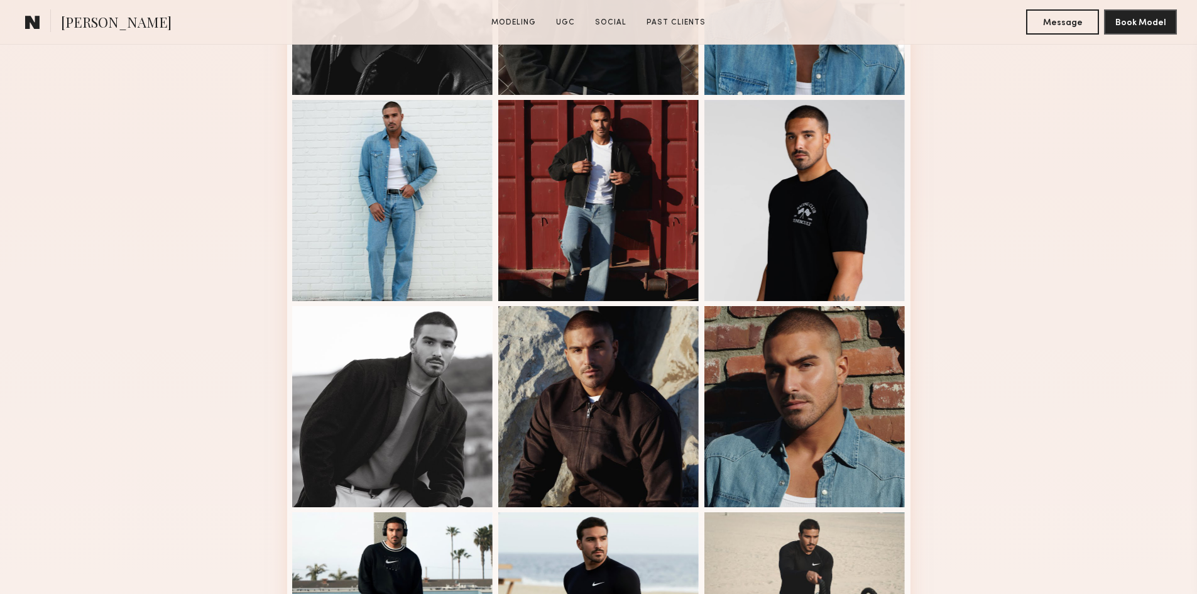
scroll to position [628, 0]
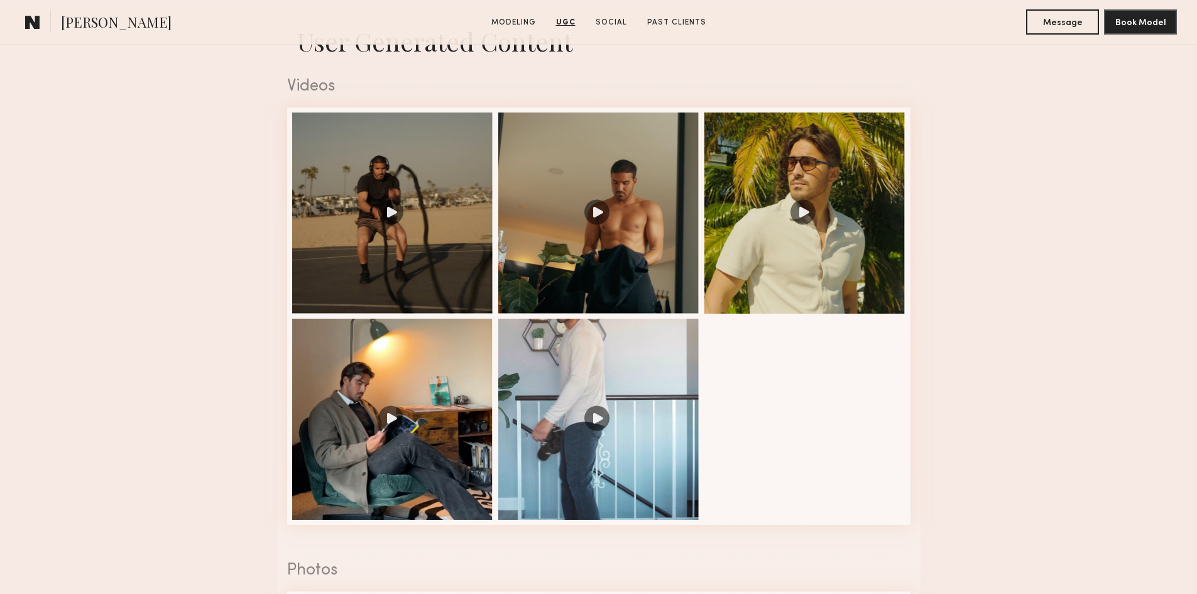
click at [203, 251] on nb-model-profile-ugc-container "User Generated Content Videos 1 of 5 Photos 1 of 1" at bounding box center [598, 420] width 1197 height 823
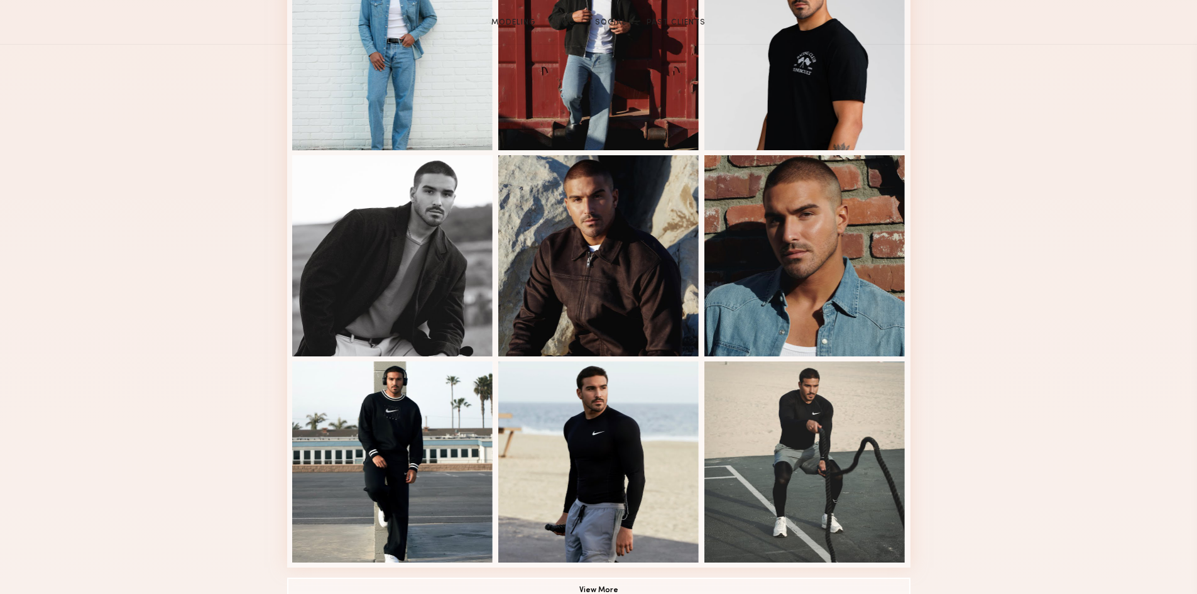
scroll to position [0, 0]
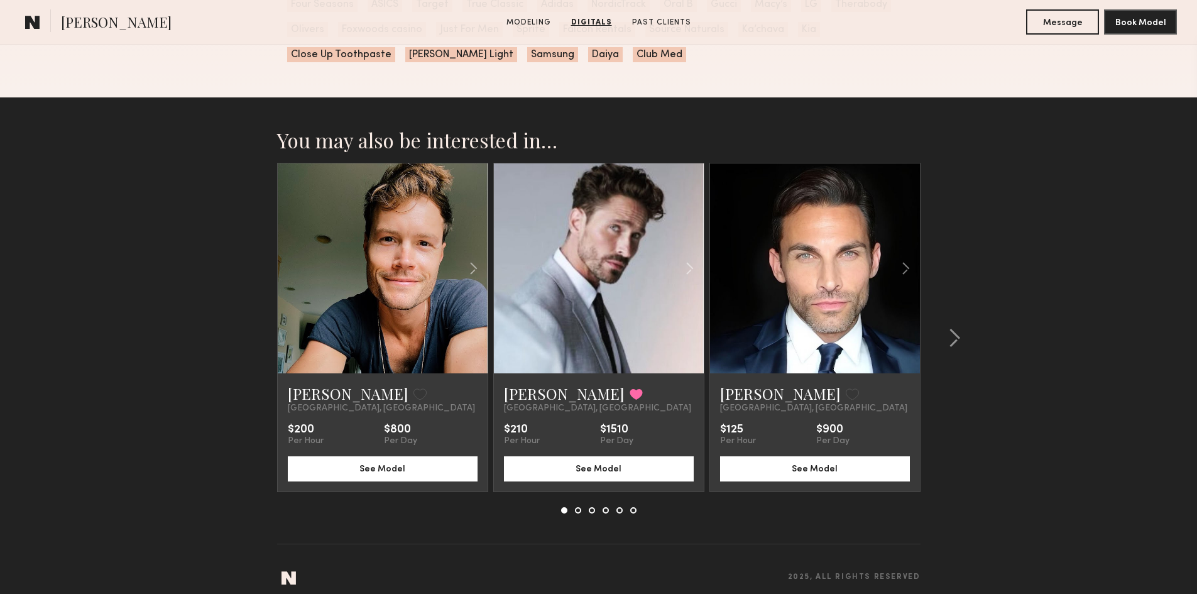
scroll to position [1895, 0]
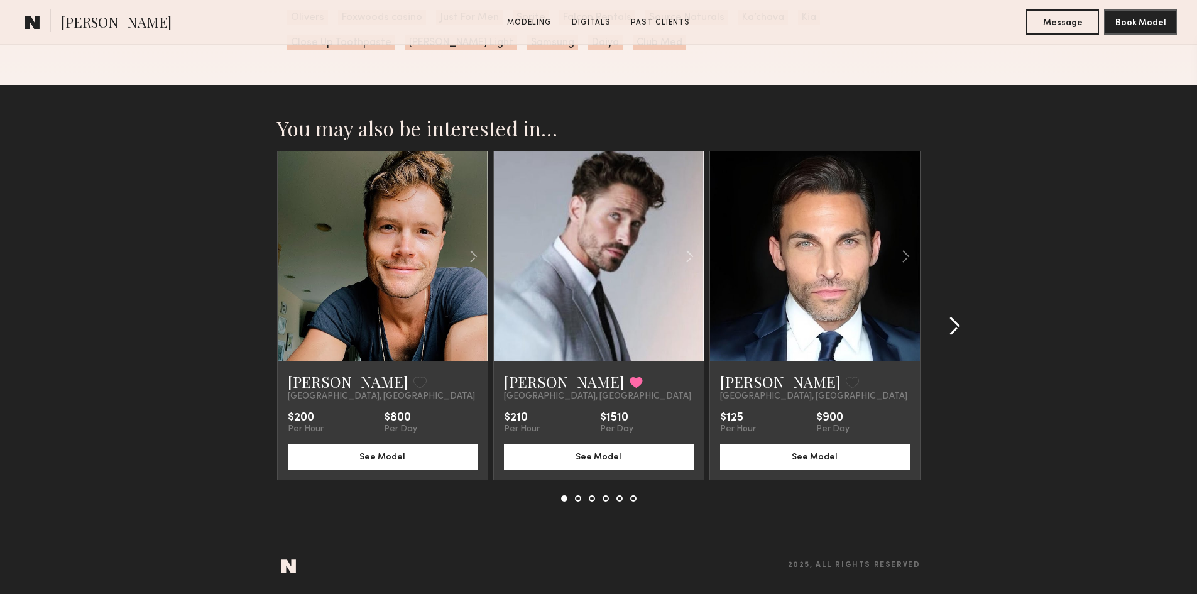
click at [959, 322] on common-icon at bounding box center [954, 326] width 13 height 20
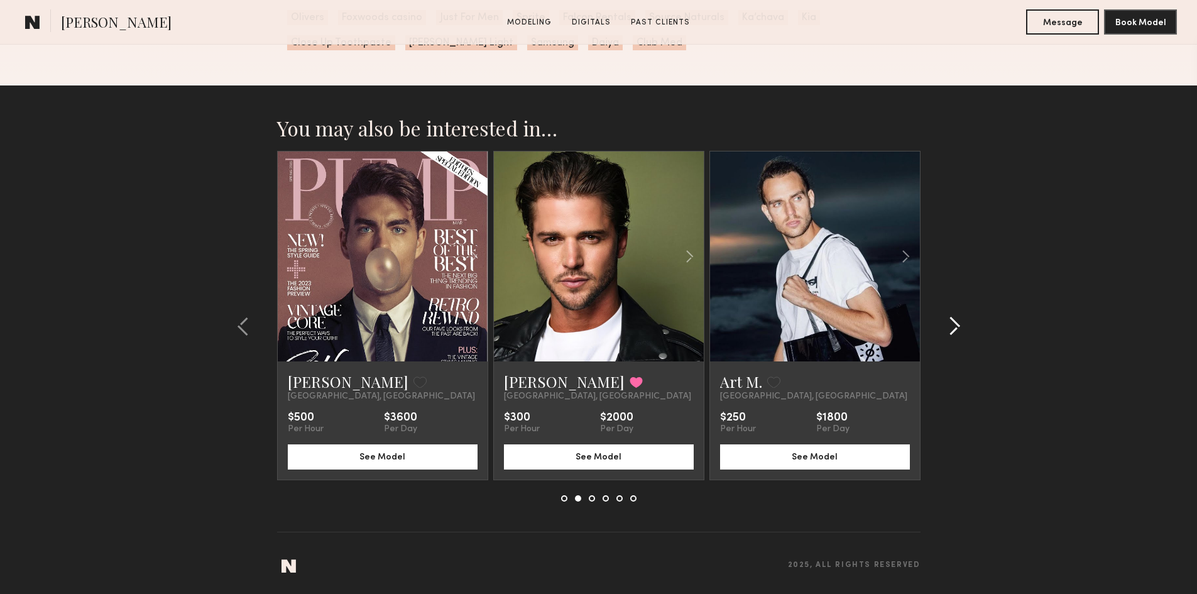
click at [955, 336] on common-icon at bounding box center [954, 326] width 13 height 20
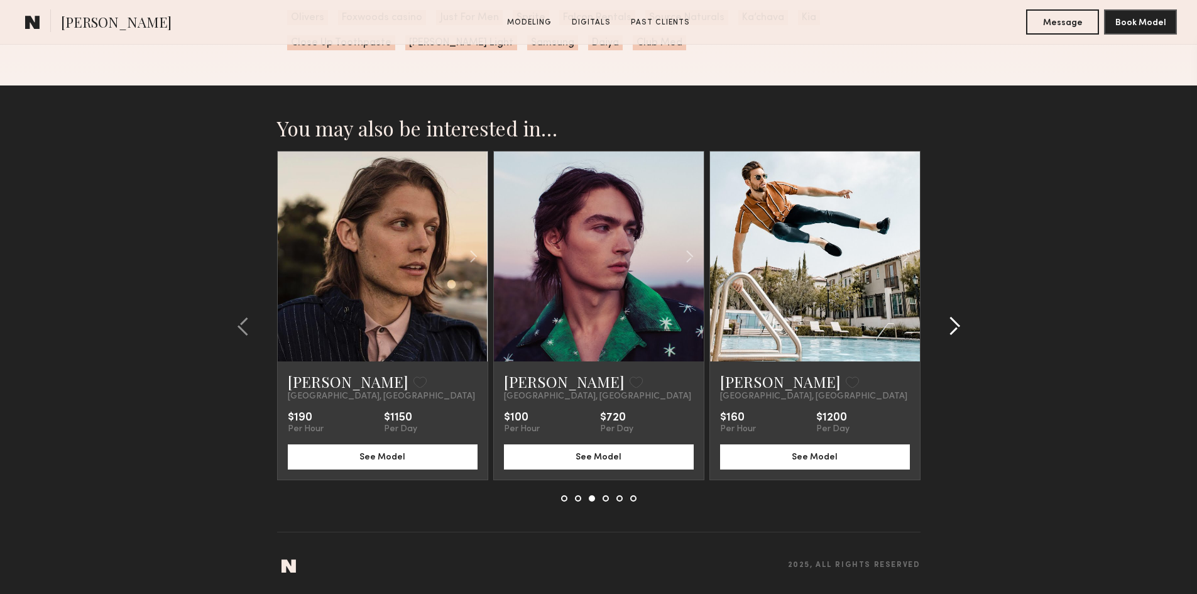
click at [937, 320] on div at bounding box center [951, 326] width 60 height 351
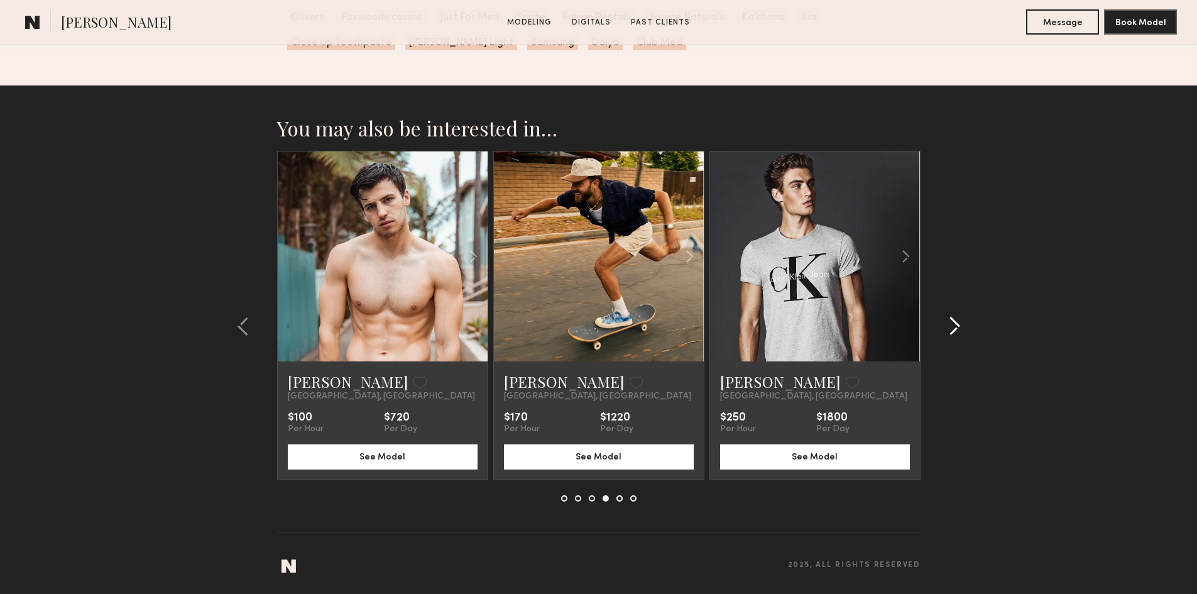
click at [945, 325] on button at bounding box center [951, 326] width 20 height 20
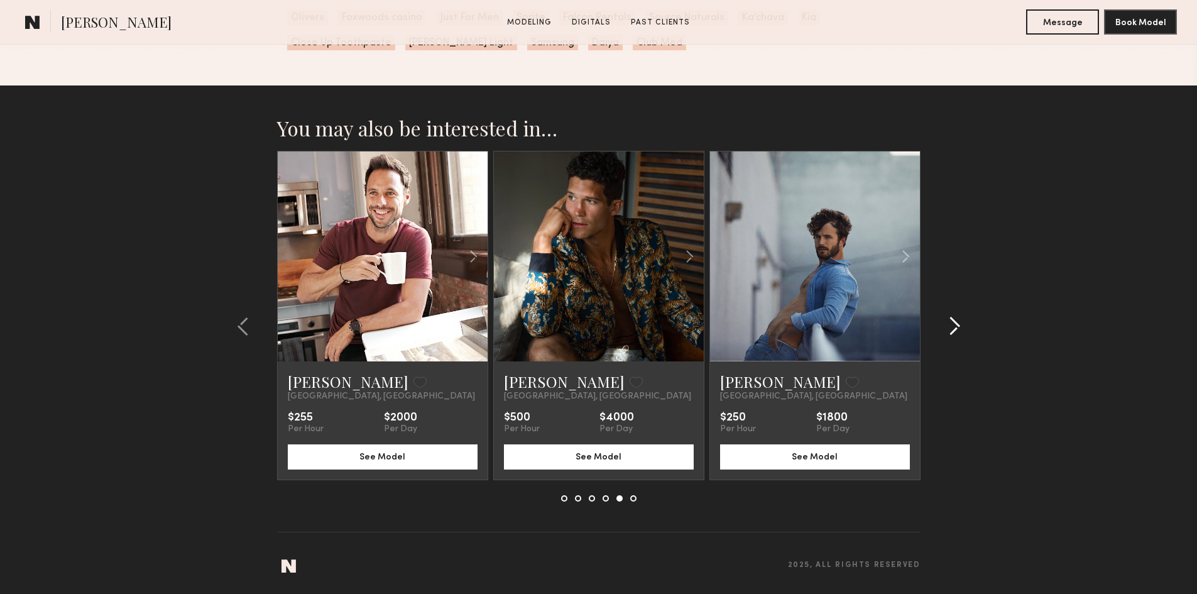
click at [943, 327] on button at bounding box center [951, 326] width 20 height 20
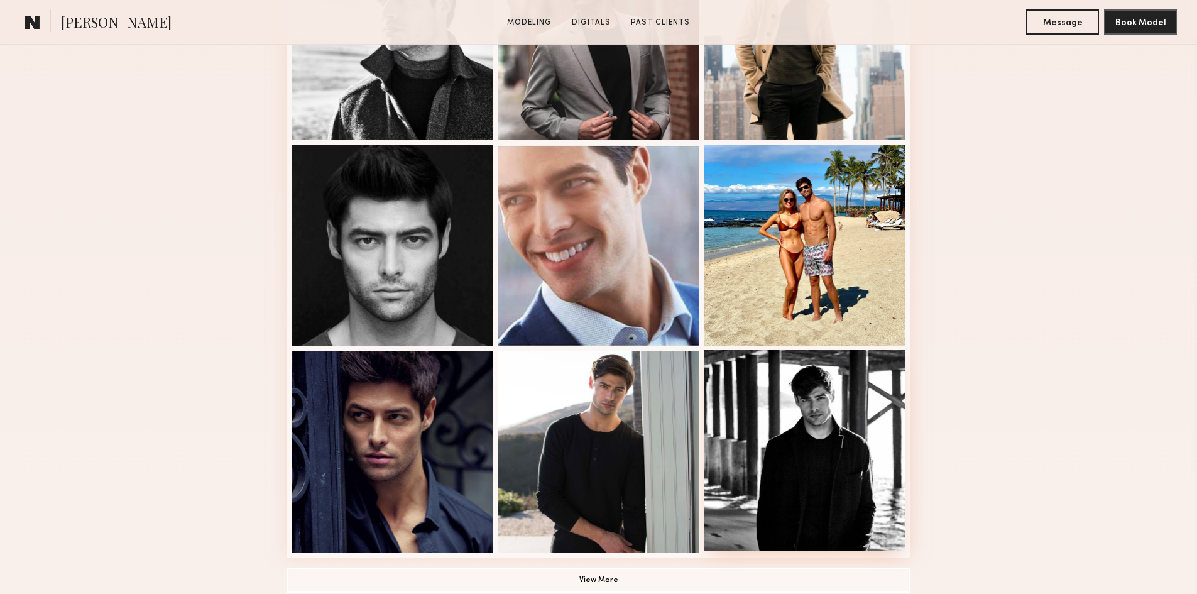
scroll to position [0, 0]
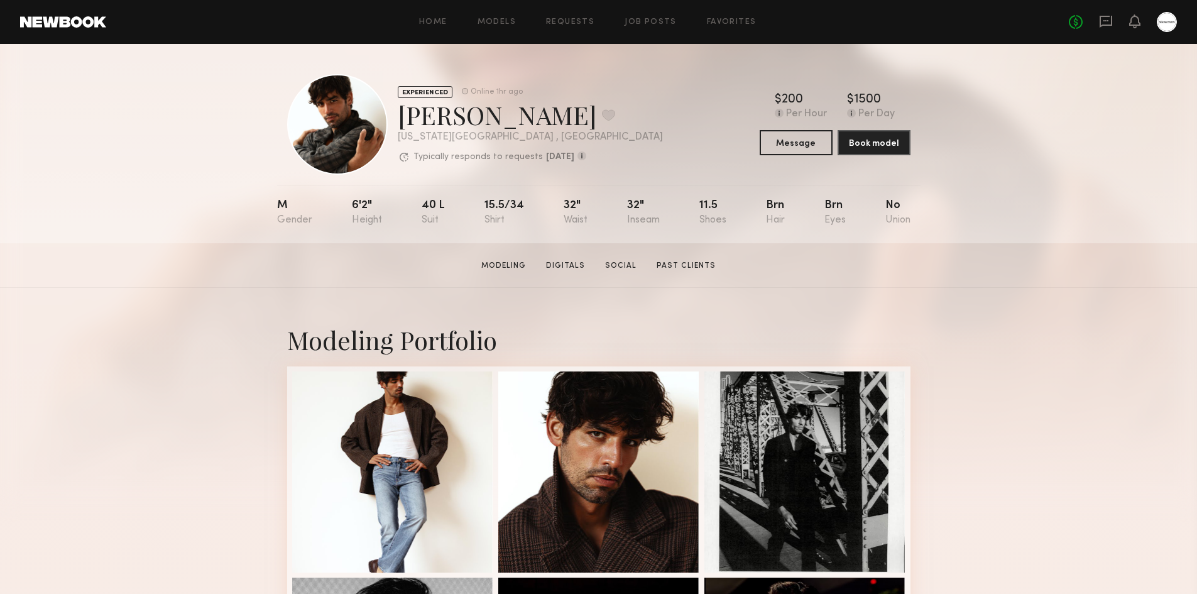
drag, startPoint x: 1016, startPoint y: 447, endPoint x: 1014, endPoint y: -55, distance: 502.1
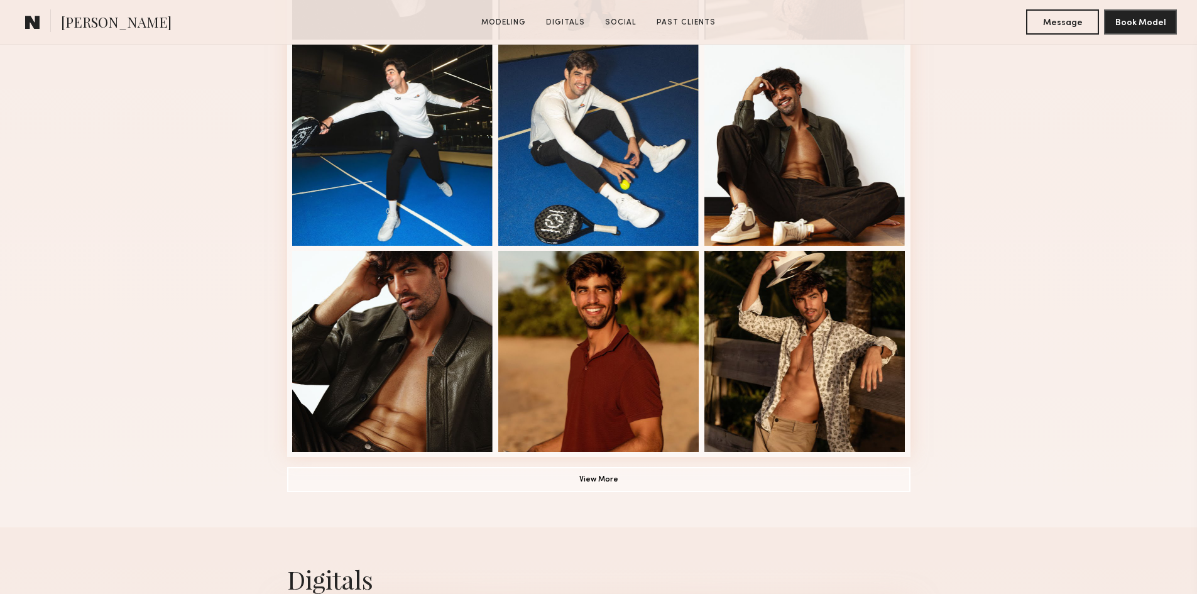
scroll to position [880, 0]
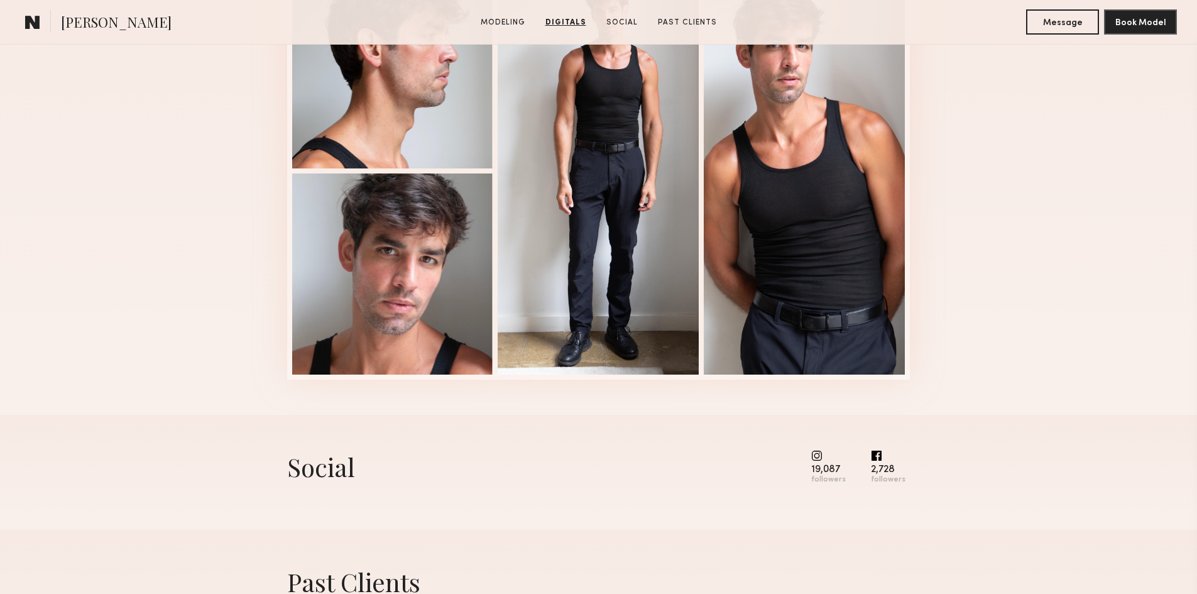
click at [1051, 238] on div "Digitals 1 of 4" at bounding box center [598, 149] width 1197 height 531
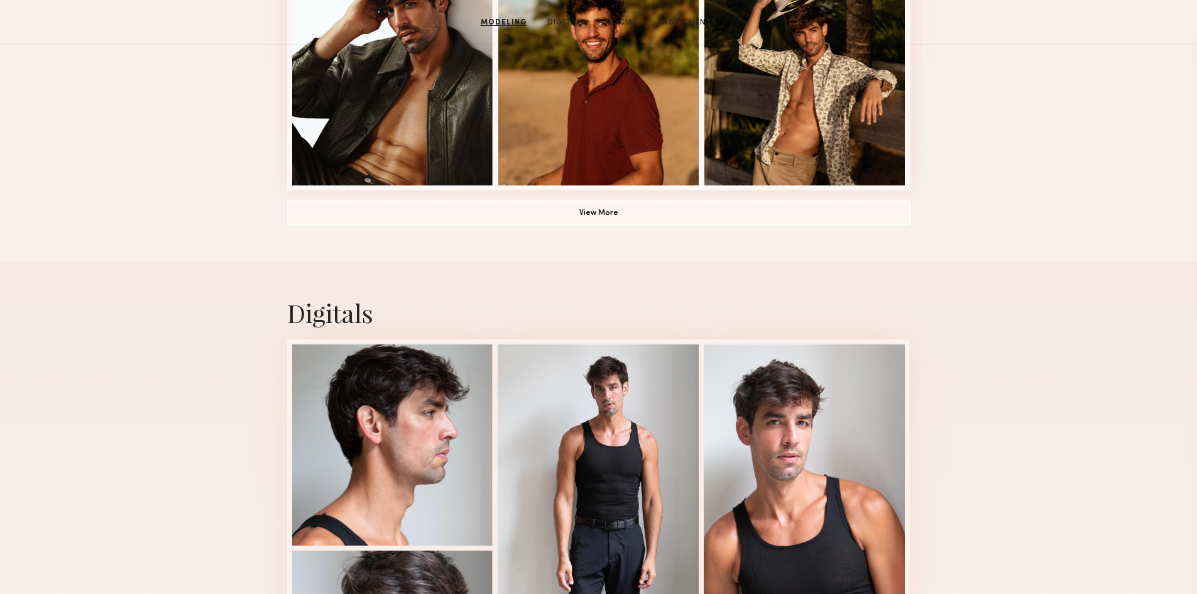
scroll to position [0, 0]
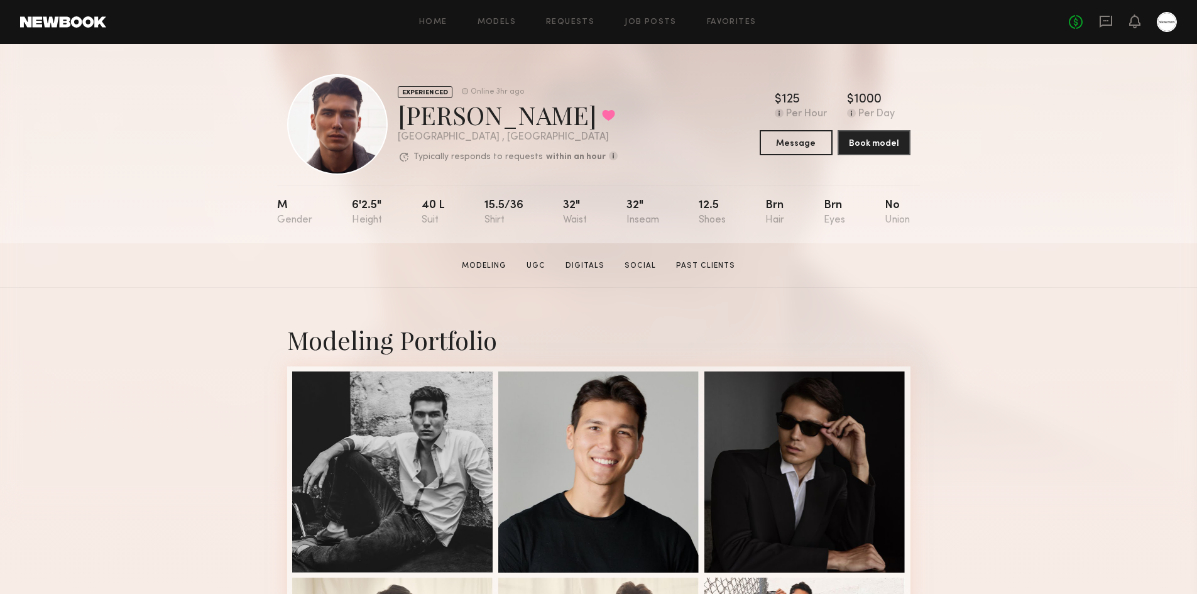
drag, startPoint x: 1042, startPoint y: 420, endPoint x: 838, endPoint y: -55, distance: 516.5
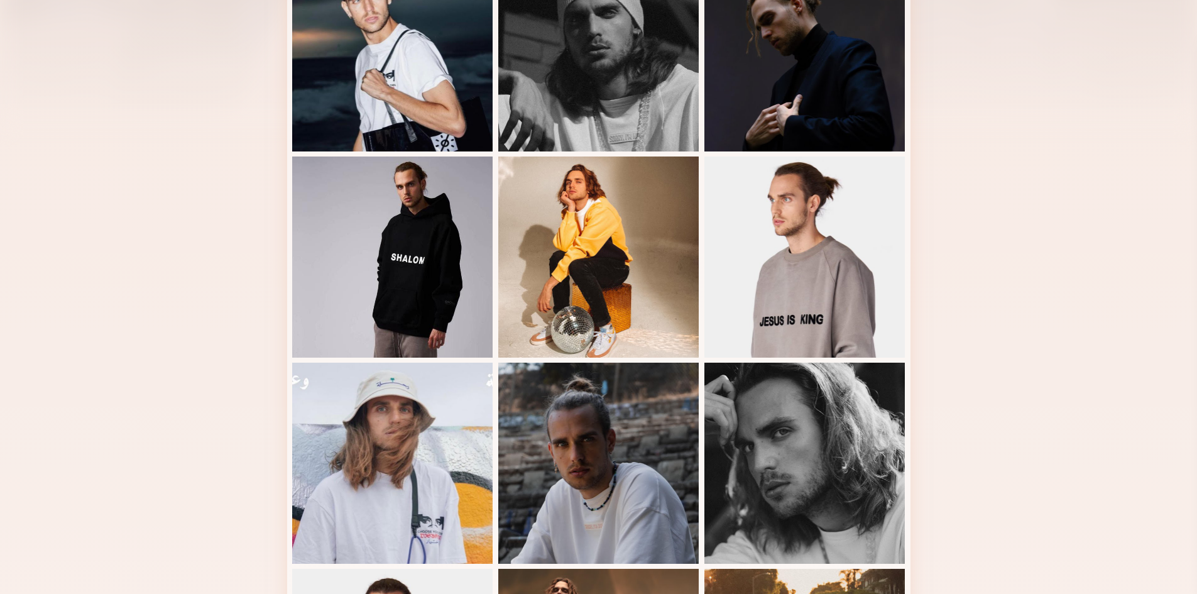
scroll to position [503, 0]
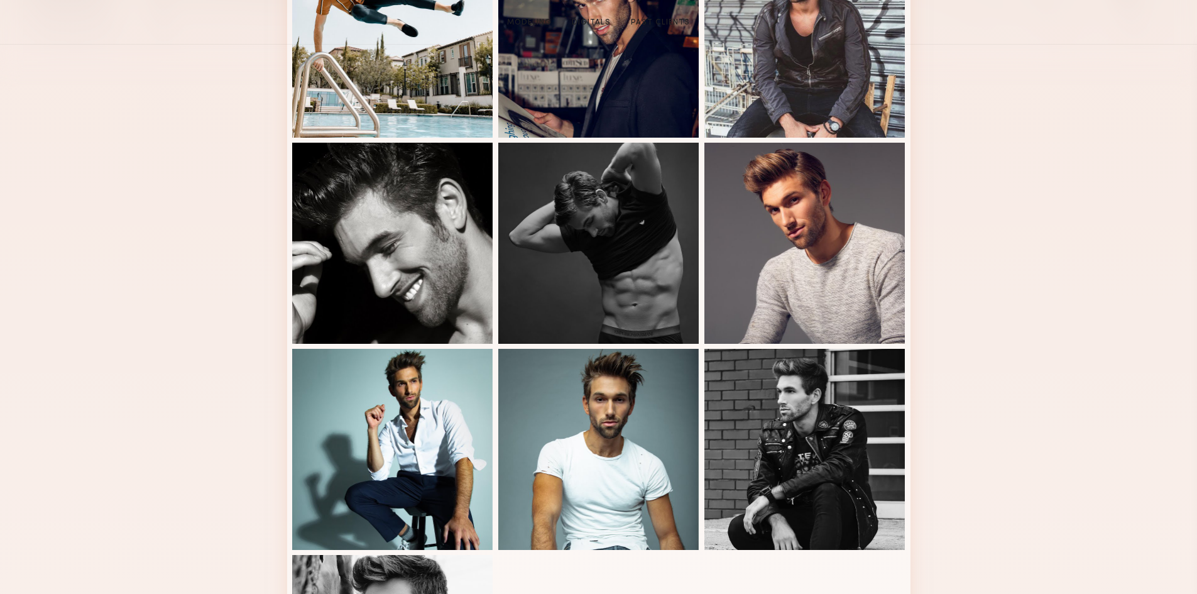
scroll to position [754, 0]
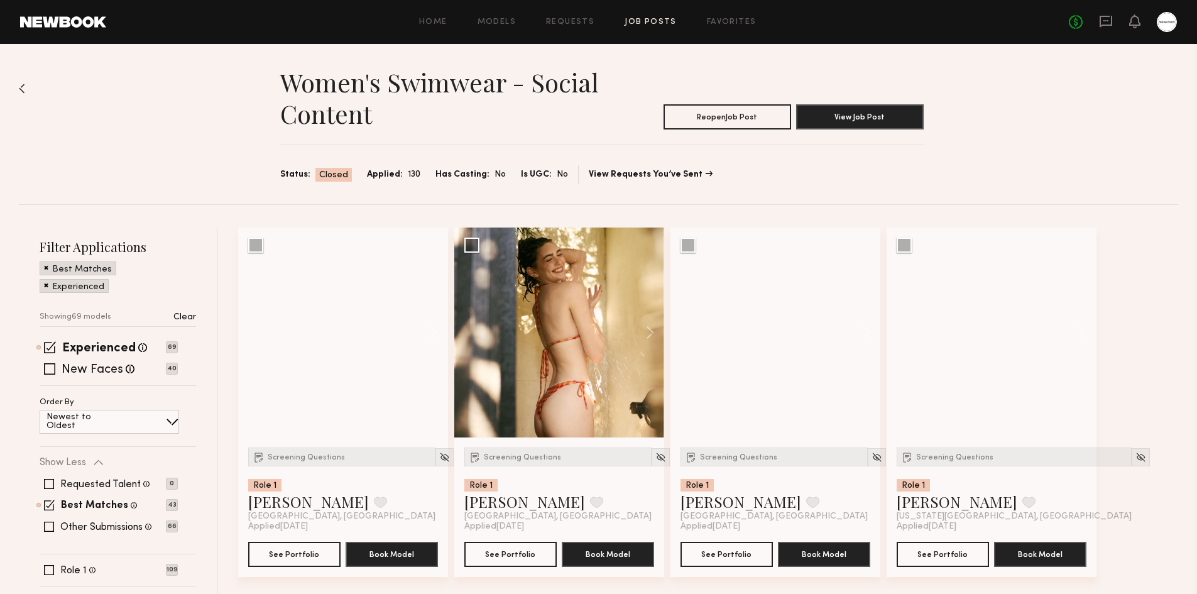
click at [1161, 28] on div at bounding box center [1167, 22] width 20 height 20
click at [1161, 26] on div at bounding box center [1167, 22] width 20 height 20
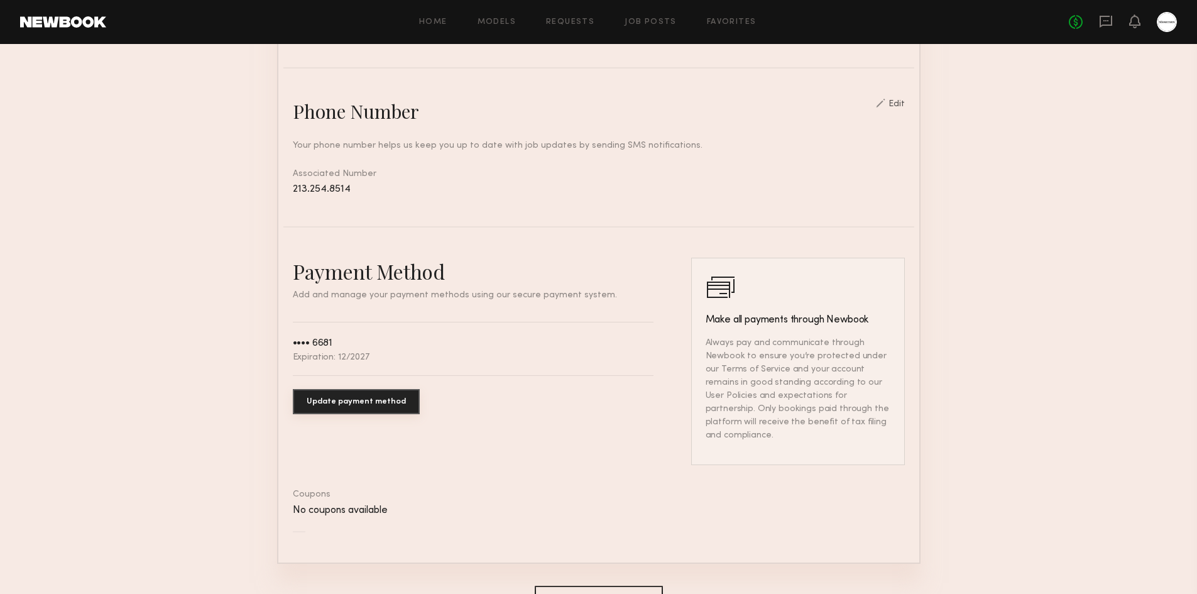
scroll to position [503, 0]
click at [361, 413] on button "Update payment method" at bounding box center [356, 400] width 127 height 25
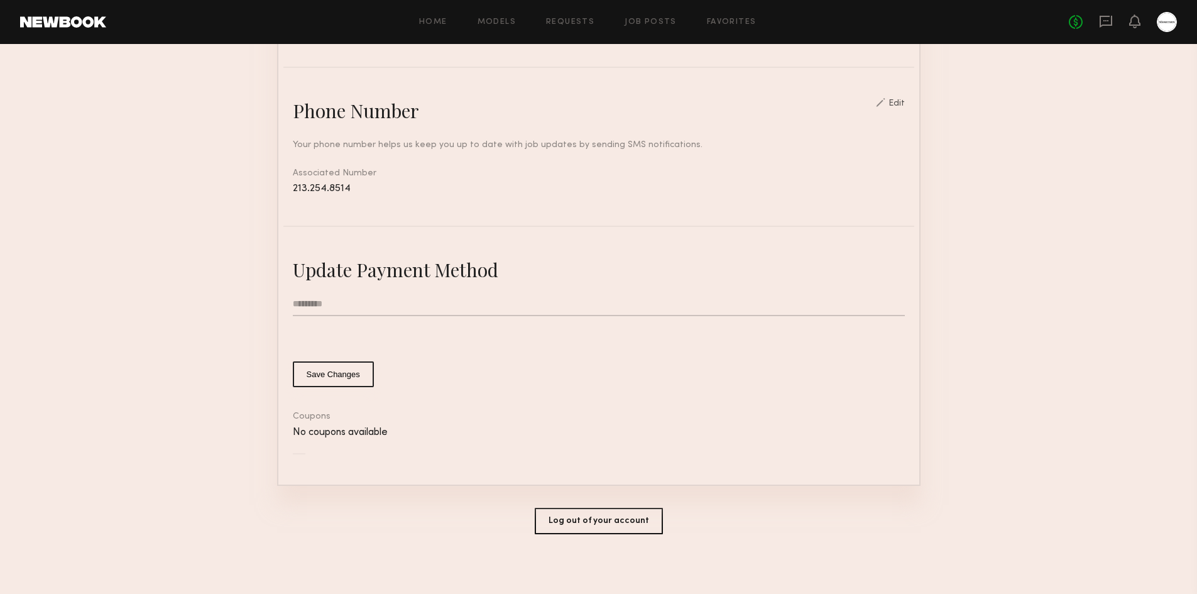
click at [495, 315] on input "text" at bounding box center [599, 304] width 612 height 24
click at [550, 331] on form "Save Changes" at bounding box center [599, 339] width 612 height 95
click at [556, 316] on input "text" at bounding box center [599, 304] width 612 height 24
click at [747, 329] on form "Save Changes" at bounding box center [599, 339] width 612 height 95
click at [768, 332] on form "Save Changes" at bounding box center [599, 339] width 612 height 95
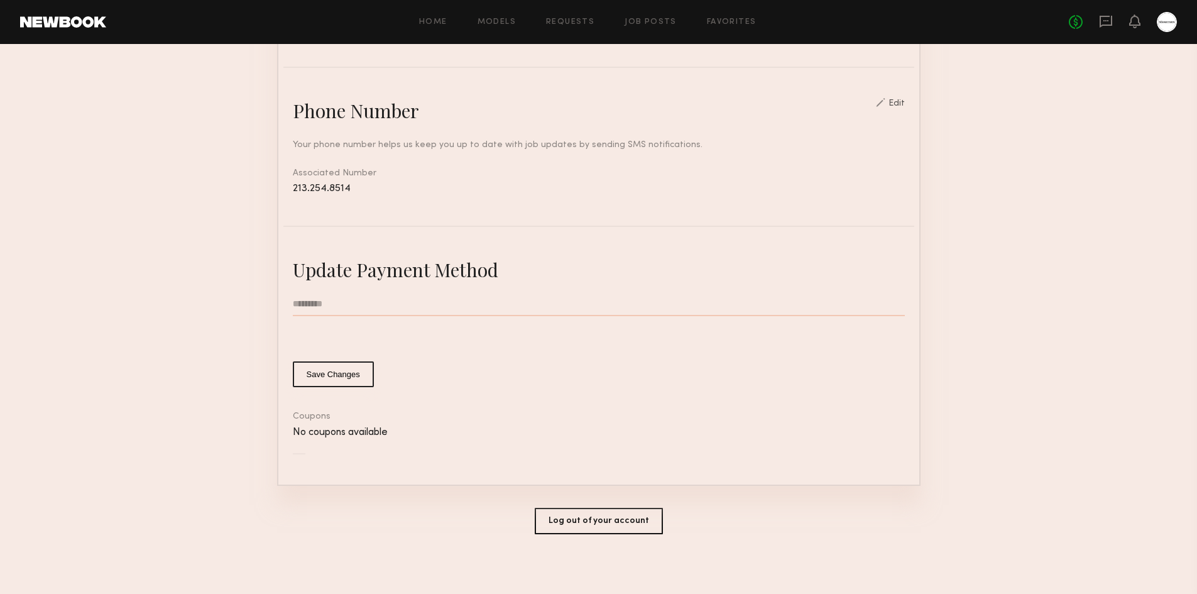
click at [778, 316] on input "text" at bounding box center [599, 304] width 612 height 24
type input "**********"
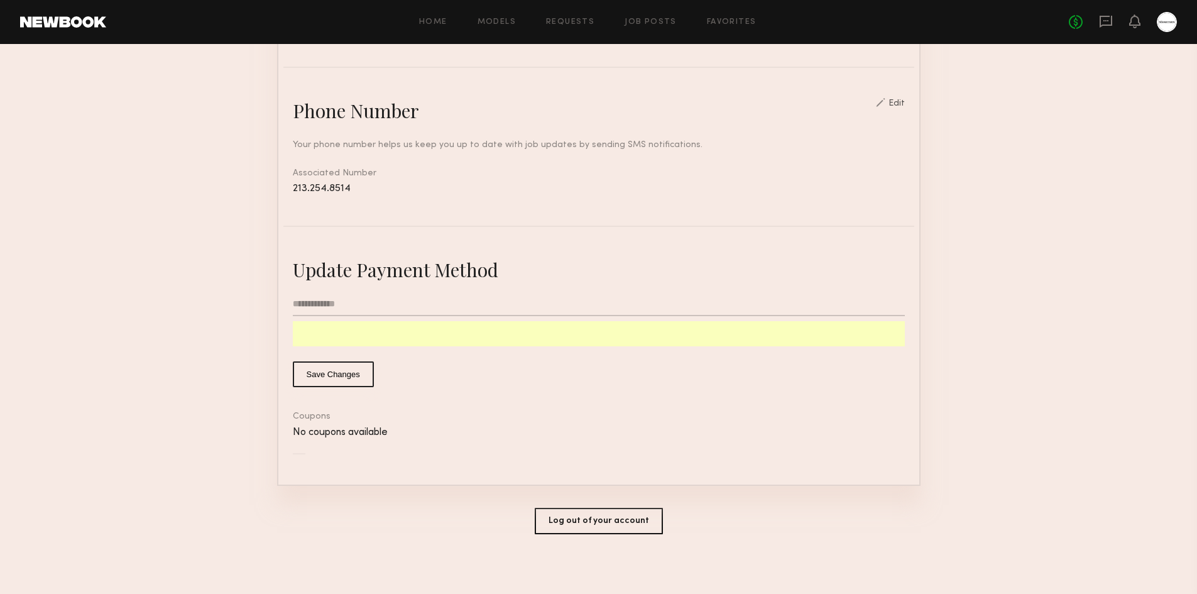
type input "*"
click at [345, 386] on button "Save Changes" at bounding box center [333, 374] width 81 height 26
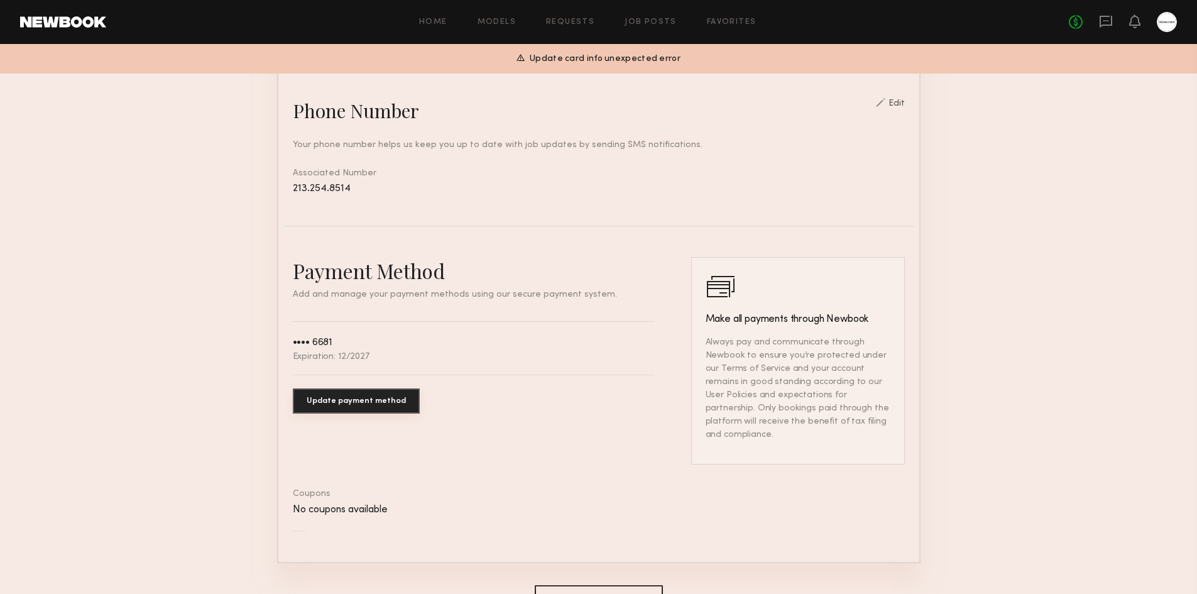
click at [547, 327] on div "Payment Method Add and manage your payment methods using our secure payment sys…" at bounding box center [473, 360] width 361 height 207
click at [552, 361] on div "•••• 6681 Expiration: 12/2027" at bounding box center [473, 348] width 361 height 26
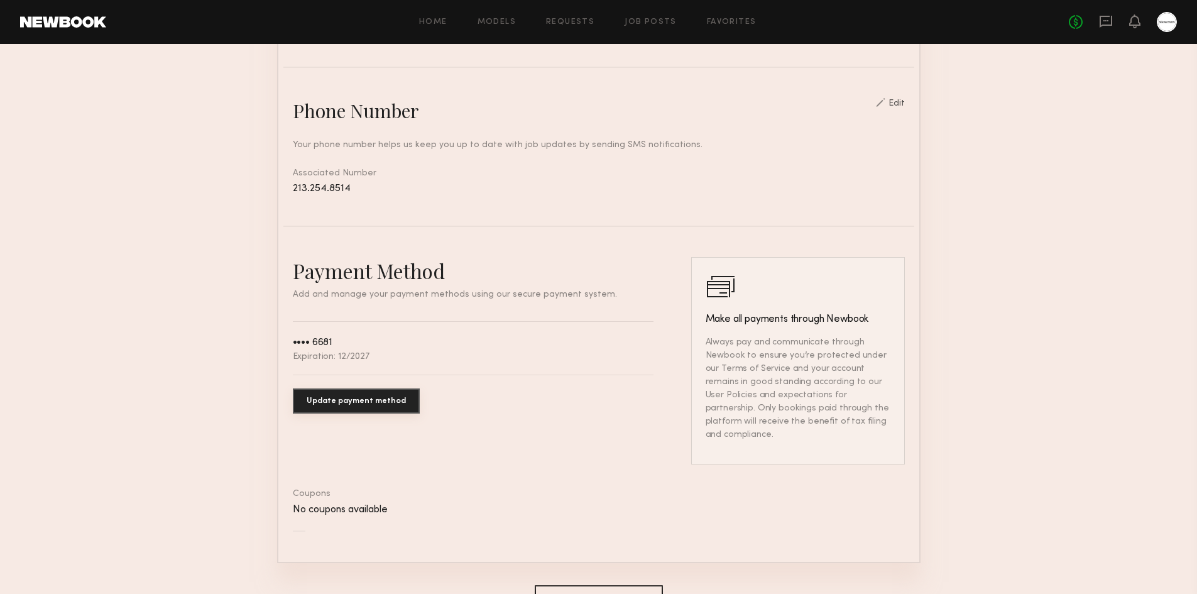
click at [456, 361] on div "•••• 6681 Expiration: 12/2027" at bounding box center [473, 348] width 361 height 26
drag, startPoint x: 968, startPoint y: 319, endPoint x: 641, endPoint y: 368, distance: 330.3
click at [966, 319] on section "Account Settings ACCOUNT INFO PROFILE PAYMENT HISTORY General information Edit …" at bounding box center [598, 107] width 1197 height 1133
drag, startPoint x: 346, startPoint y: 353, endPoint x: 315, endPoint y: 351, distance: 30.2
click at [346, 348] on div "•••• 6681" at bounding box center [331, 341] width 77 height 13
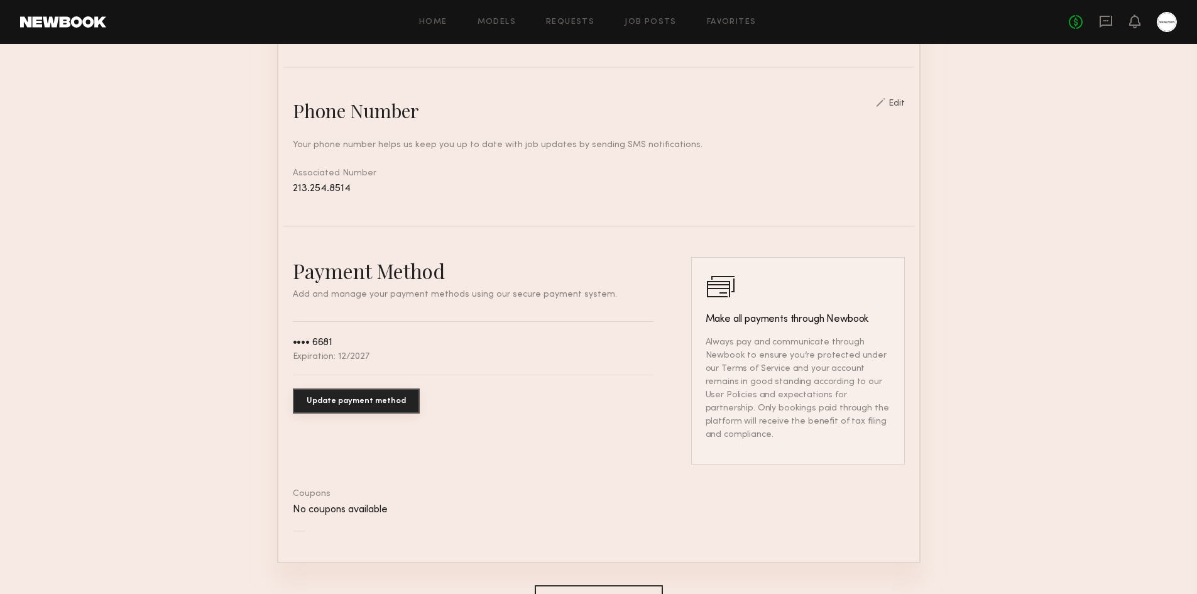
click at [302, 348] on div "•••• 6681" at bounding box center [313, 342] width 40 height 11
click at [329, 413] on button "Update payment method" at bounding box center [356, 400] width 127 height 25
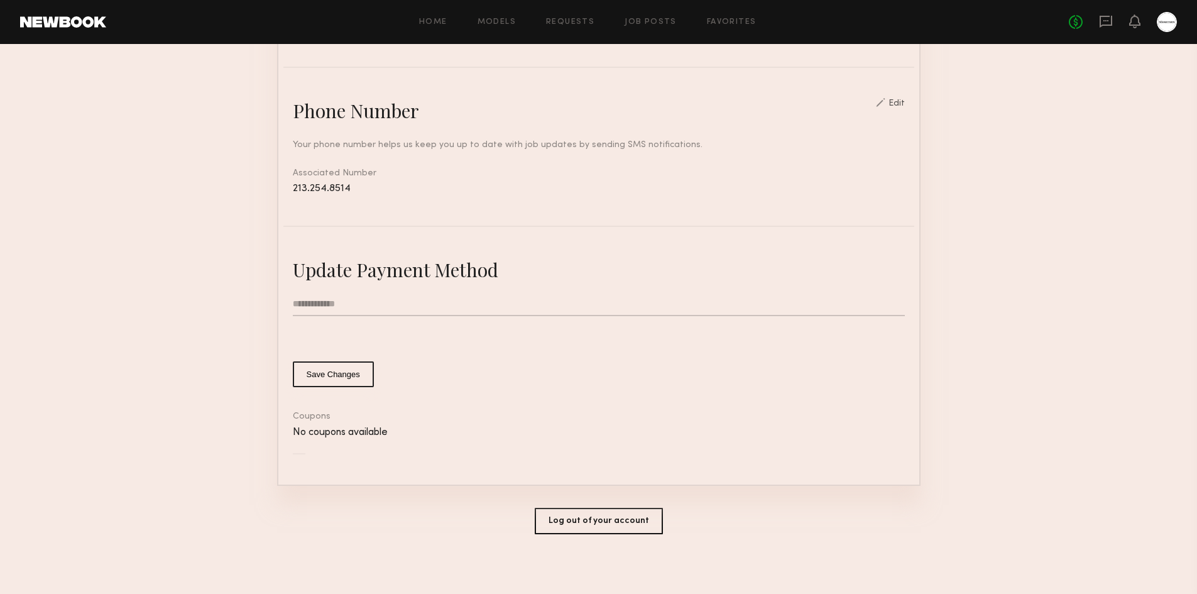
click at [405, 316] on input "**********" at bounding box center [599, 304] width 612 height 24
type input "**********"
type input "*"
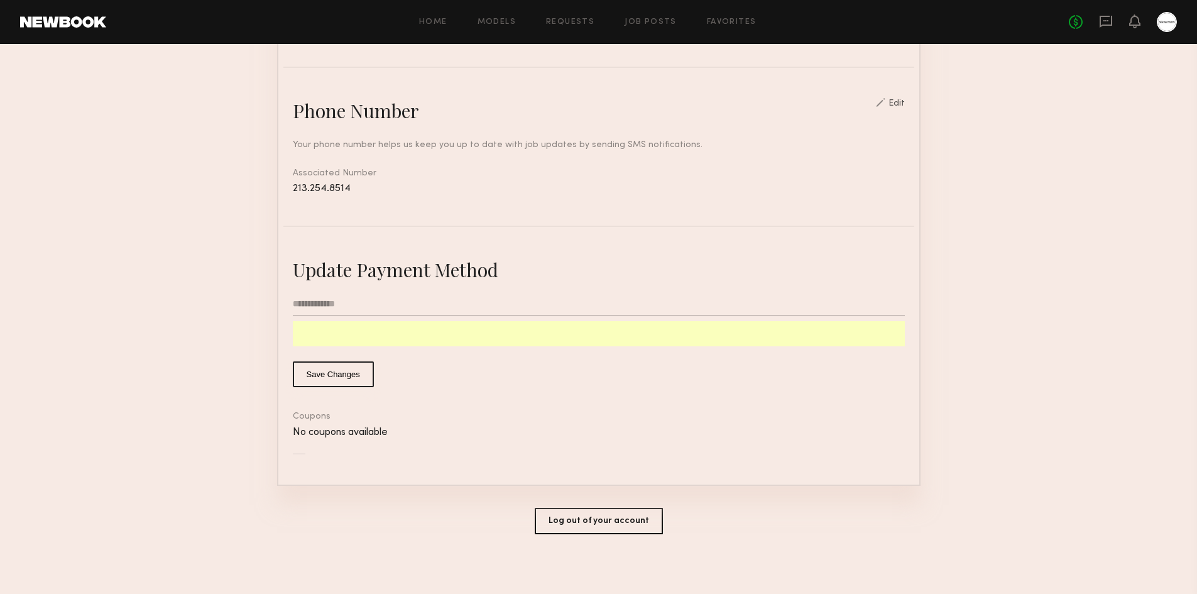
click at [336, 386] on button "Save Changes" at bounding box center [333, 374] width 81 height 26
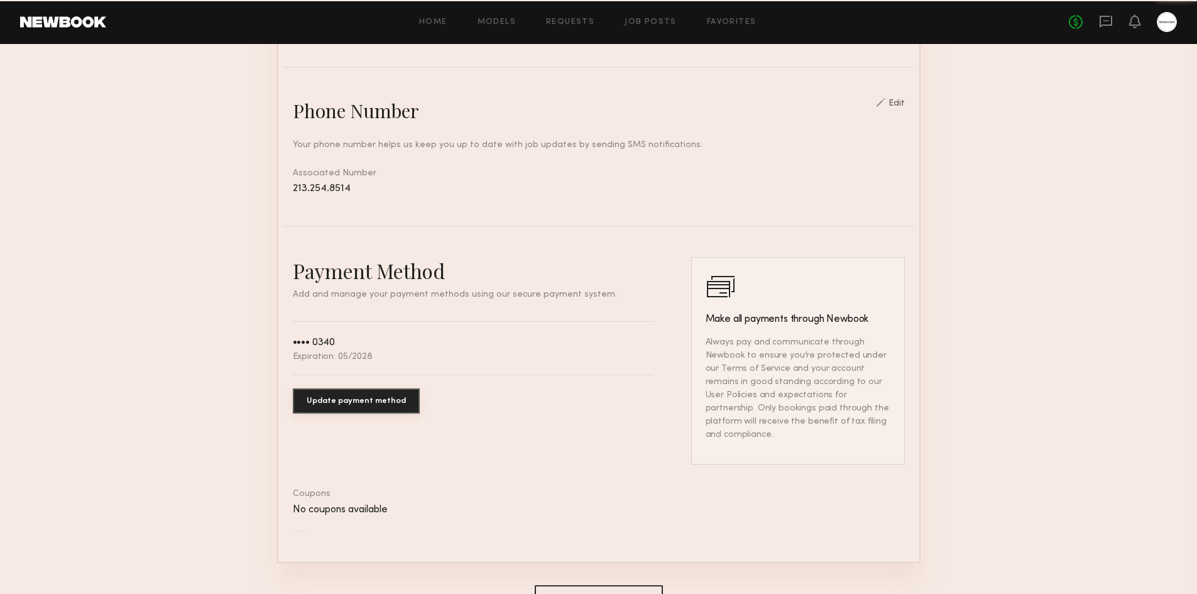
click at [1048, 304] on section "Account Settings ACCOUNT INFO PROFILE PAYMENT HISTORY General information Edit …" at bounding box center [598, 107] width 1197 height 1133
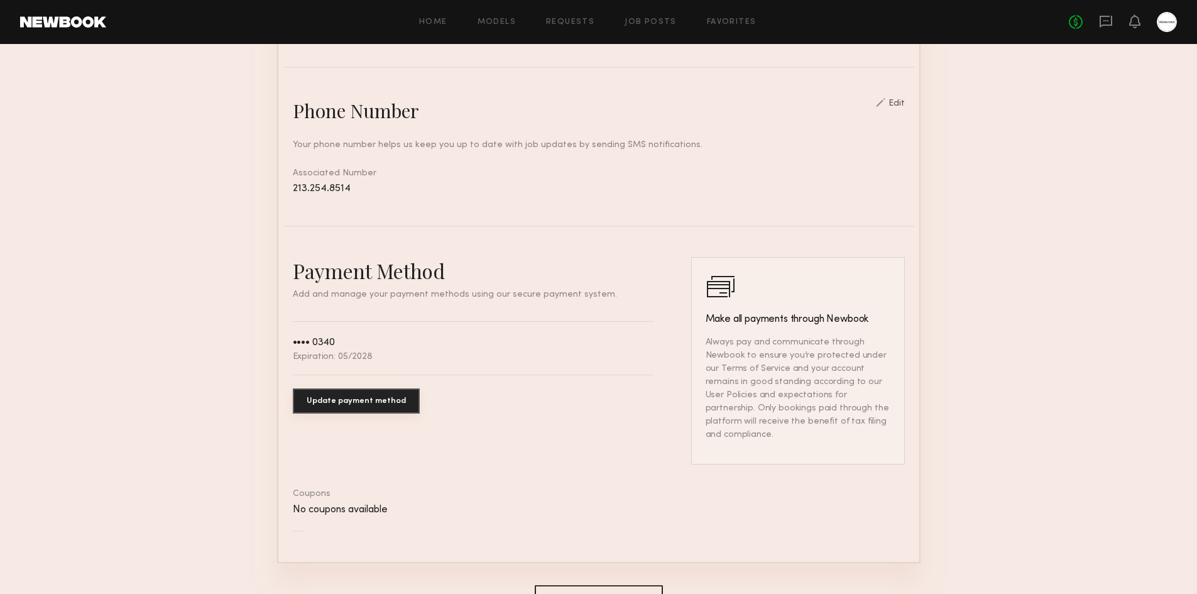
click at [351, 413] on button "Update payment method" at bounding box center [356, 400] width 127 height 25
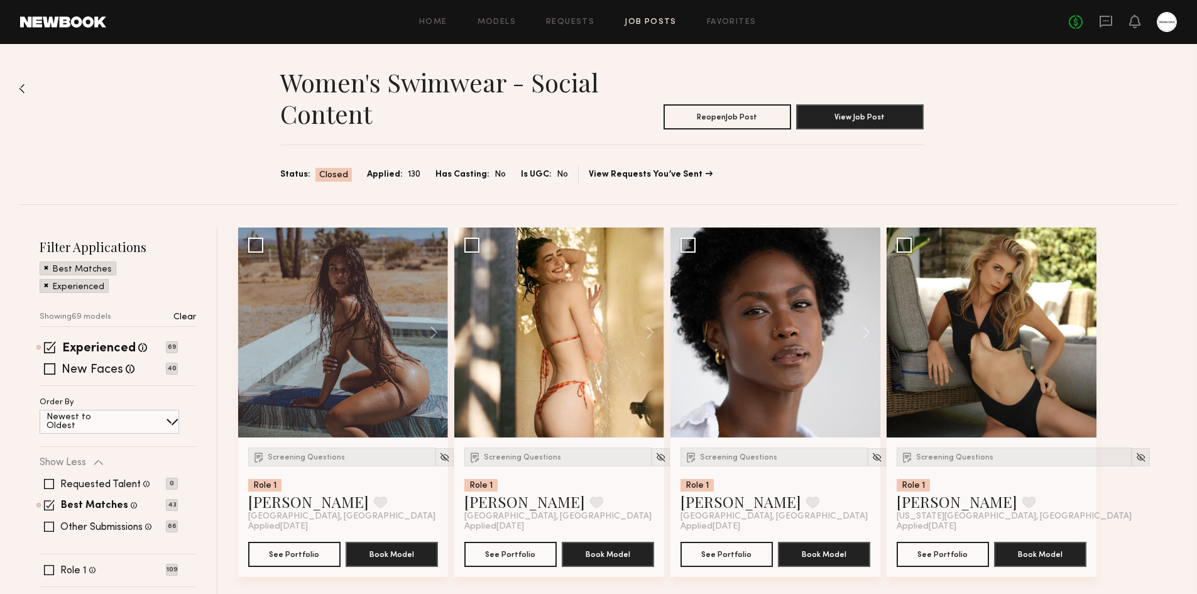
click at [1173, 19] on div at bounding box center [1167, 22] width 20 height 20
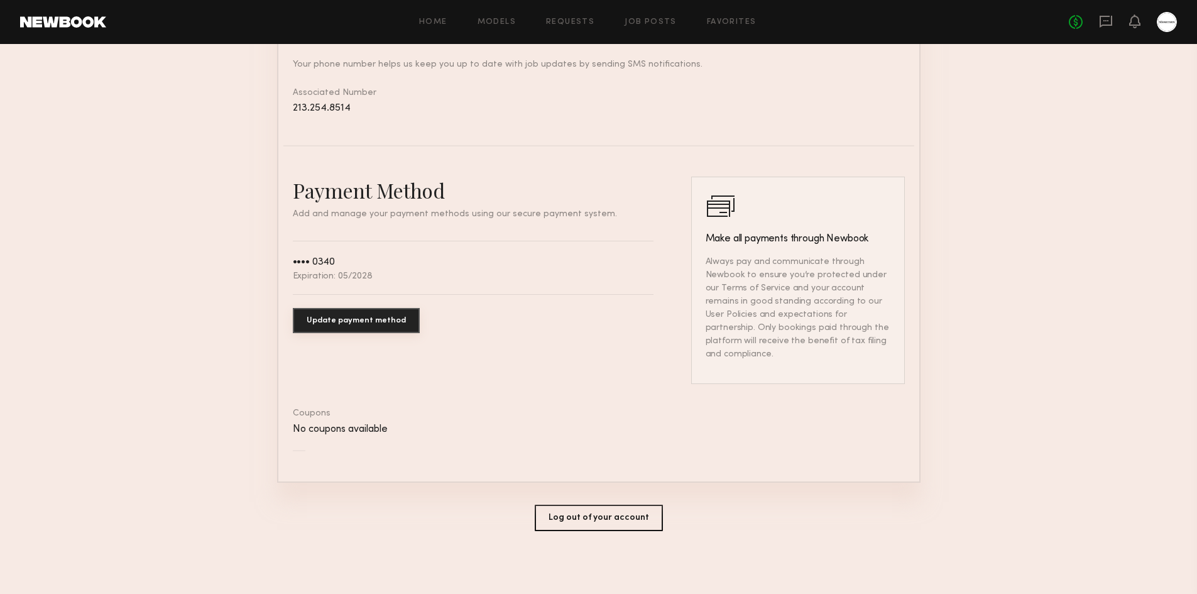
scroll to position [588, 0]
drag, startPoint x: 408, startPoint y: 426, endPoint x: 285, endPoint y: 426, distance: 123.8
click at [285, 426] on div "Payment Method Add and manage your payment methods using our secure payment sys…" at bounding box center [598, 322] width 631 height 290
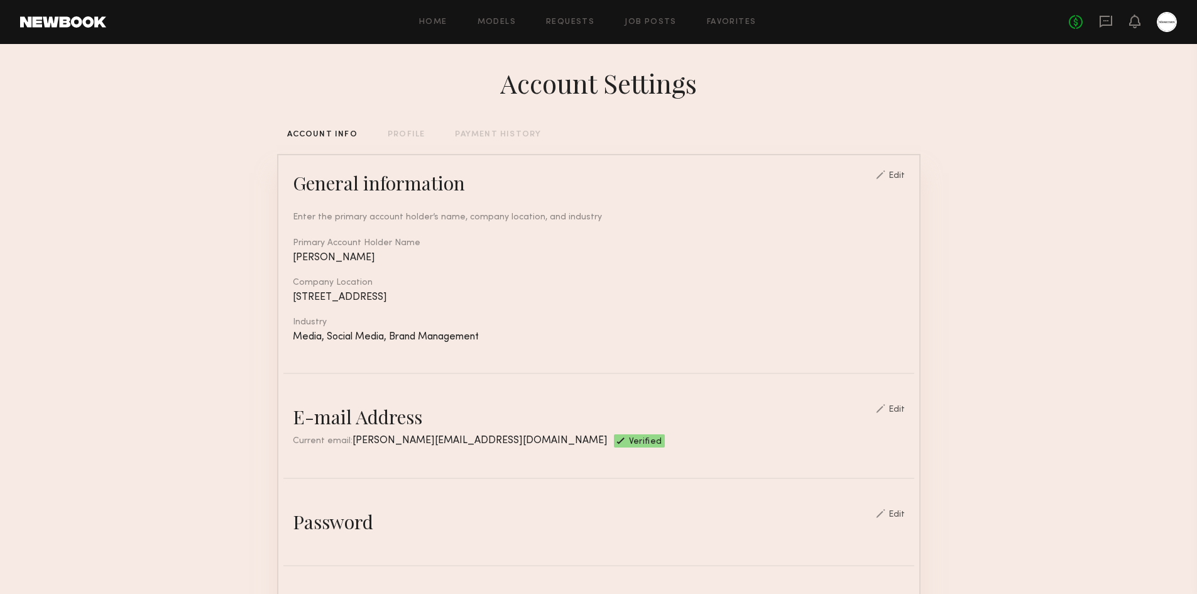
scroll to position [0, 0]
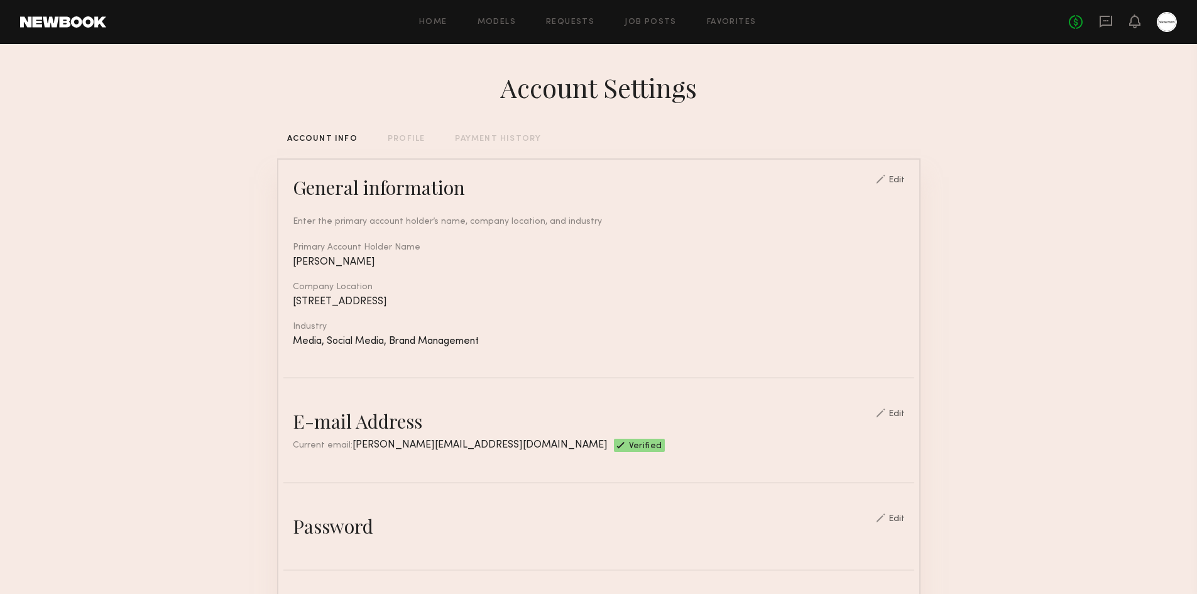
click at [471, 347] on div "Media, Social Media, Brand Management" at bounding box center [599, 341] width 612 height 11
click at [529, 347] on div "Media, Social Media, Brand Management" at bounding box center [599, 341] width 612 height 11
drag, startPoint x: 499, startPoint y: 357, endPoint x: 294, endPoint y: 356, distance: 204.9
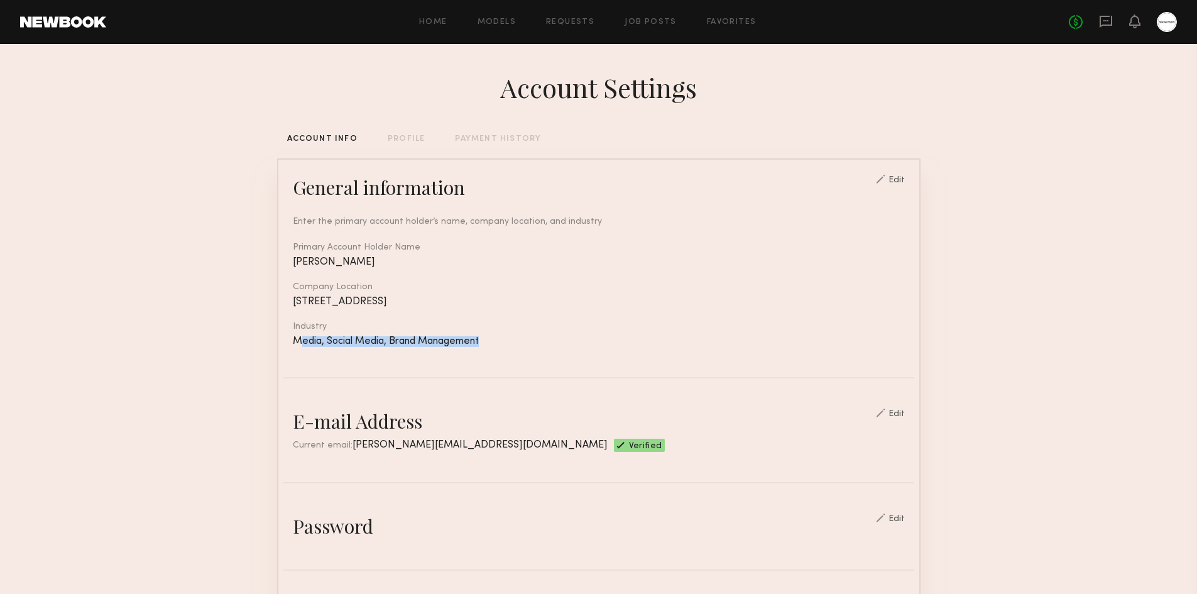
click at [295, 347] on div "Media, Social Media, Brand Management" at bounding box center [599, 341] width 612 height 11
click at [293, 347] on div "Media, Social Media, Brand Management" at bounding box center [599, 341] width 612 height 11
drag, startPoint x: 288, startPoint y: 358, endPoint x: 590, endPoint y: 338, distance: 302.9
click at [913, 192] on div "General information Edit Enter the primary account holder’s name, company locat…" at bounding box center [598, 261] width 631 height 172
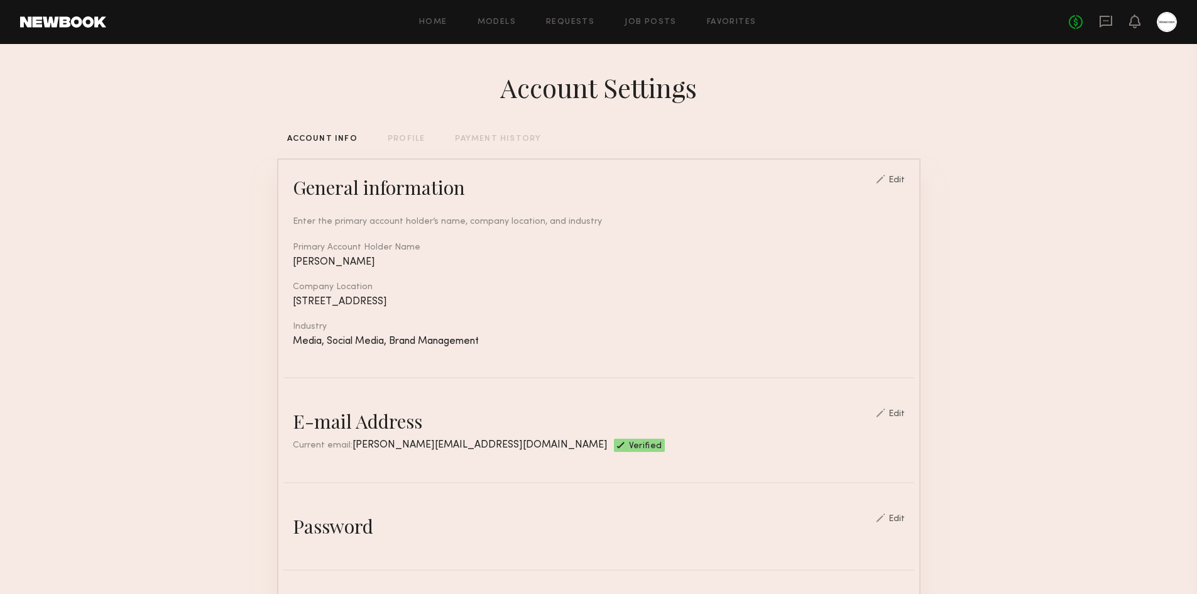
click at [905, 185] on div "Edit" at bounding box center [897, 180] width 16 height 9
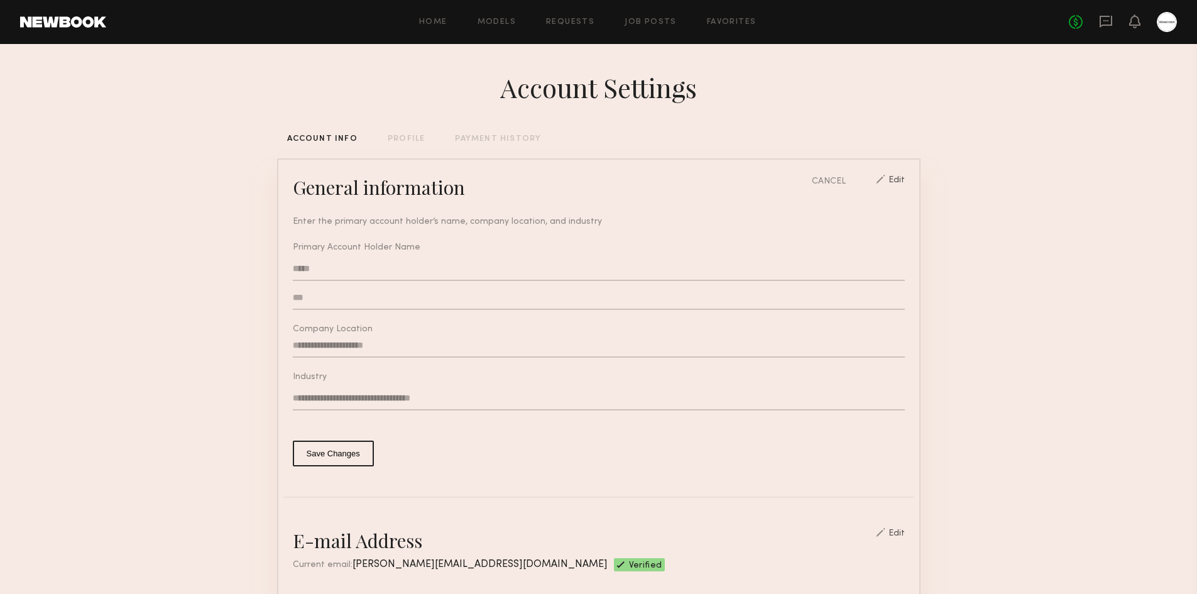
click at [418, 407] on input "**********" at bounding box center [599, 398] width 612 height 24
drag, startPoint x: 506, startPoint y: 408, endPoint x: 327, endPoint y: 408, distance: 179.1
click at [327, 408] on input "**********" at bounding box center [599, 398] width 612 height 24
type input "**********"
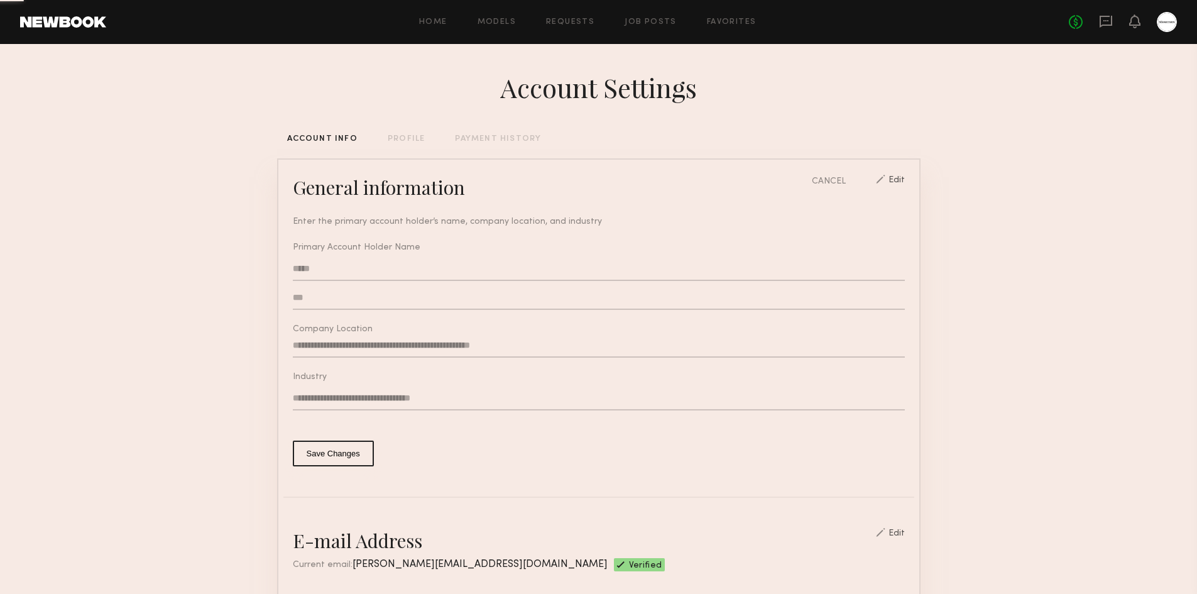
click at [398, 410] on input "**********" at bounding box center [599, 398] width 612 height 24
type input "**********"
click at [298, 464] on button "Save Changes" at bounding box center [333, 454] width 81 height 26
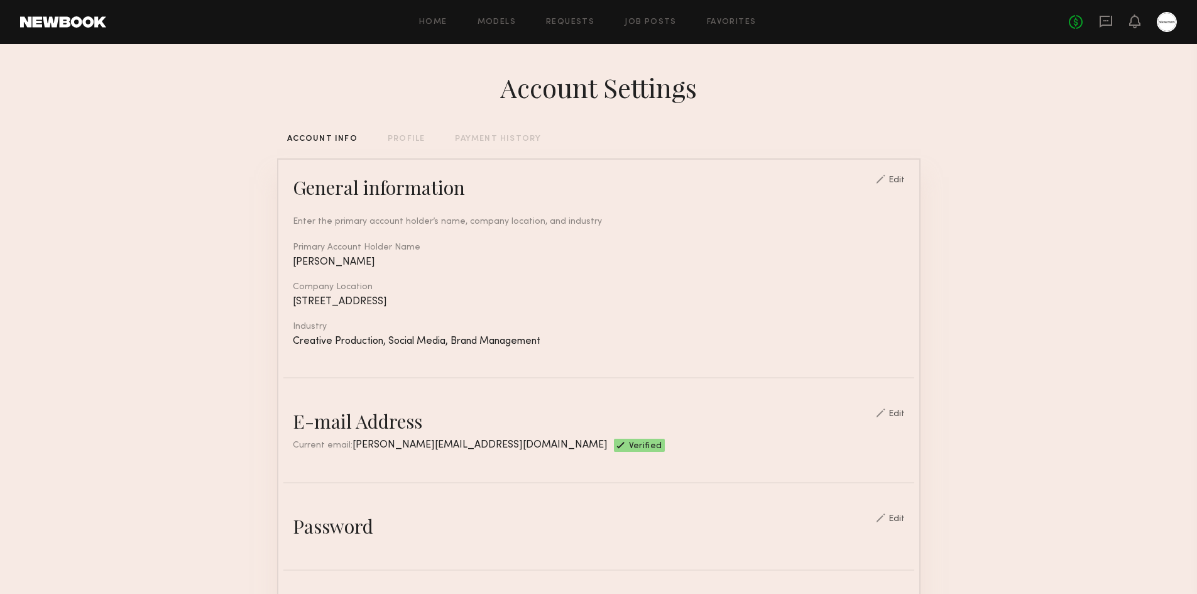
click at [899, 180] on div "Edit" at bounding box center [897, 180] width 16 height 9
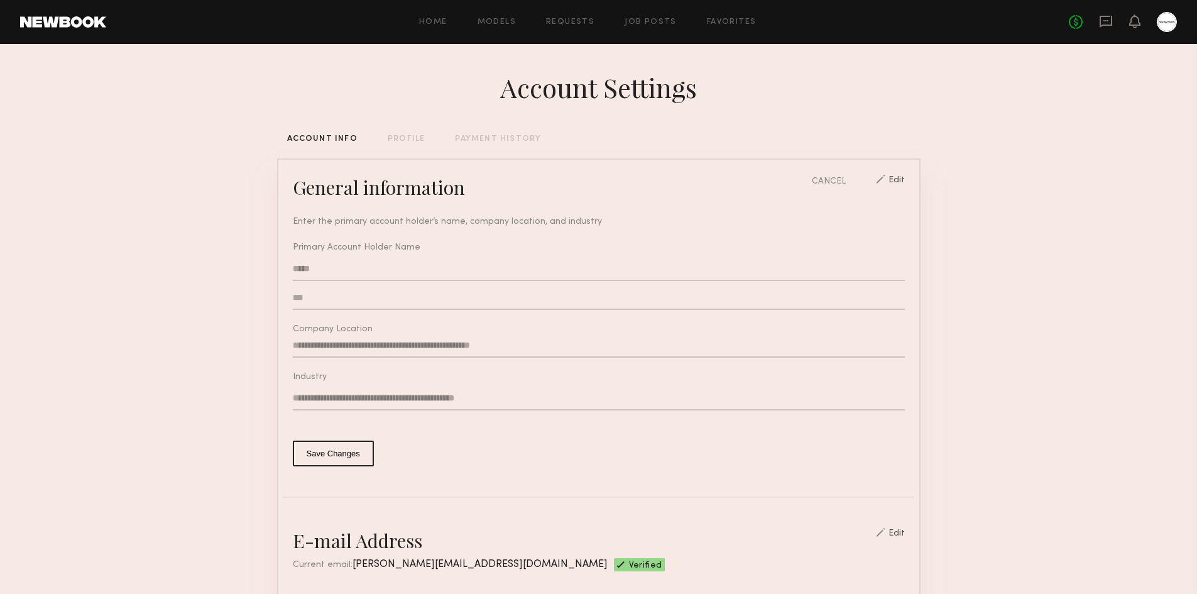
click at [402, 274] on input "*****" at bounding box center [599, 269] width 612 height 24
click at [423, 141] on div "ACCOUNT INFO PROFILE PAYMENT HISTORY" at bounding box center [598, 139] width 643 height 8
click at [393, 143] on div "PROFILE" at bounding box center [406, 139] width 37 height 8
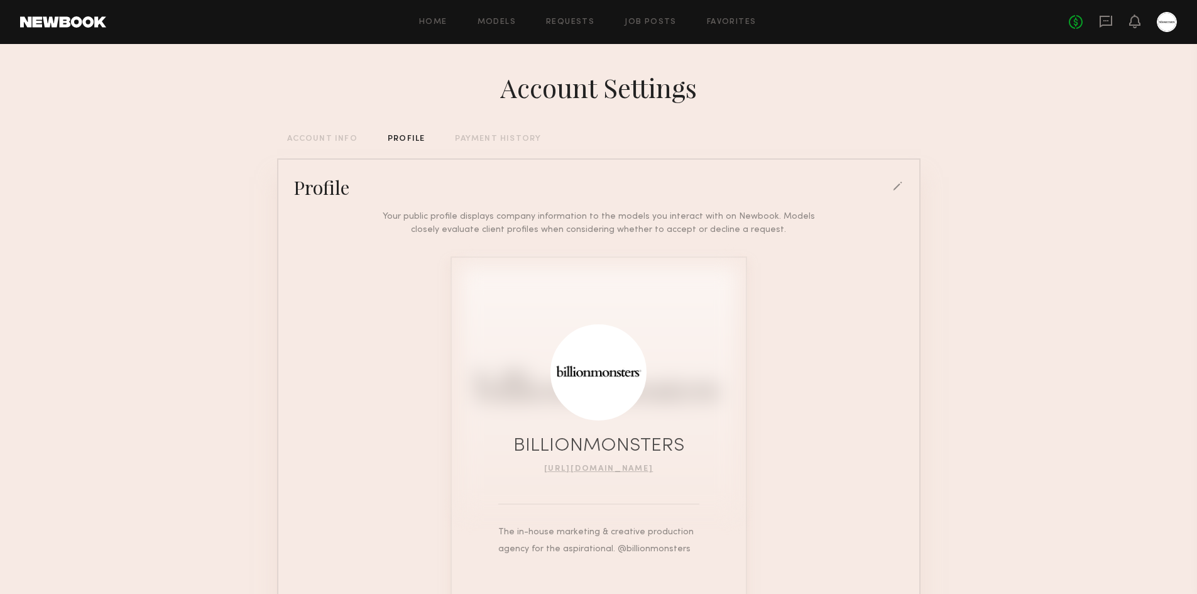
click at [512, 133] on div "Account Settings ACCOUNT INFO PROFILE PAYMENT HISTORY Profile Your public profi…" at bounding box center [598, 364] width 643 height 640
click at [500, 143] on div "PAYMENT HISTORY" at bounding box center [498, 139] width 86 height 8
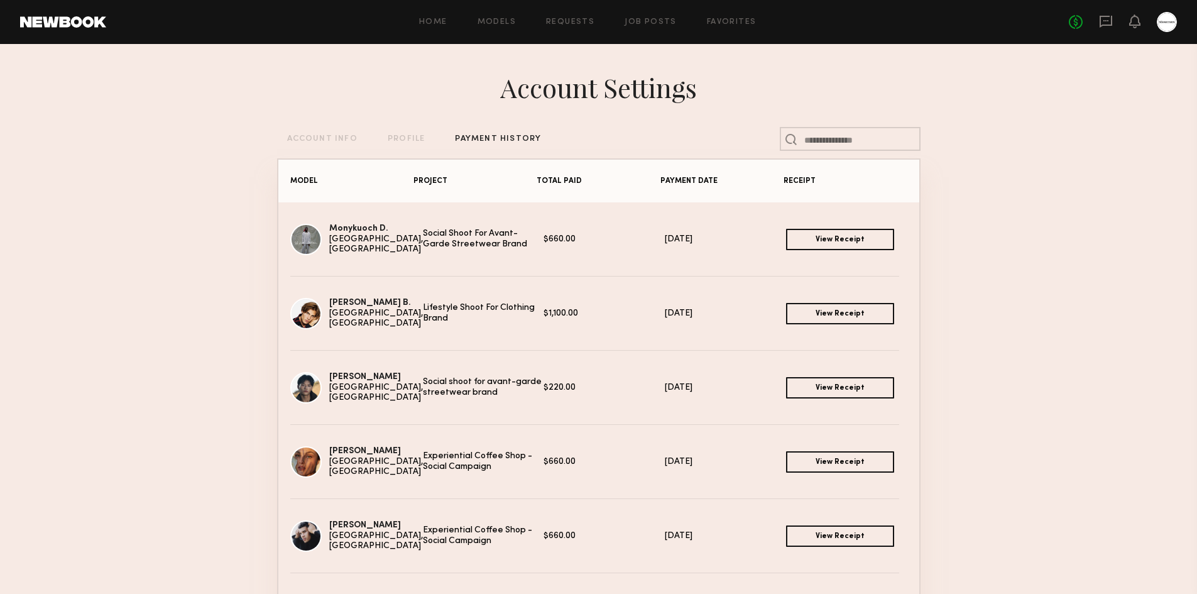
click at [815, 313] on link "View Receipt" at bounding box center [840, 313] width 108 height 21
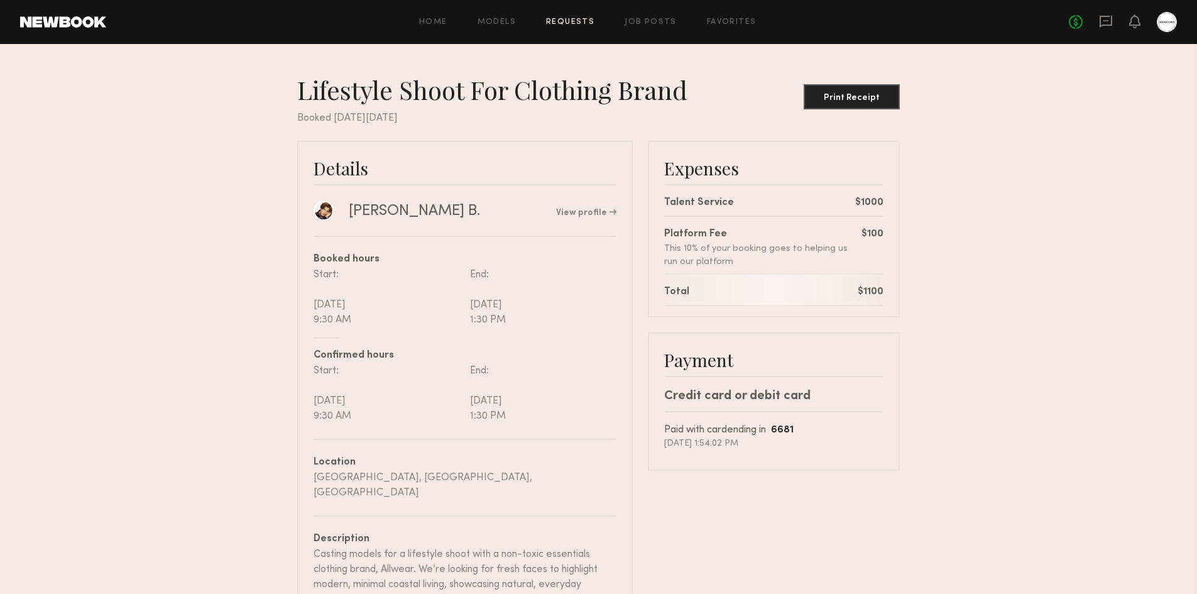
click at [995, 317] on nb-booking-receipt "Lifestyle Shoot For Clothing Brand Print Receipt Booked [DATE][DATE] Details [P…" at bounding box center [598, 389] width 1197 height 631
